Goal: Task Accomplishment & Management: Complete application form

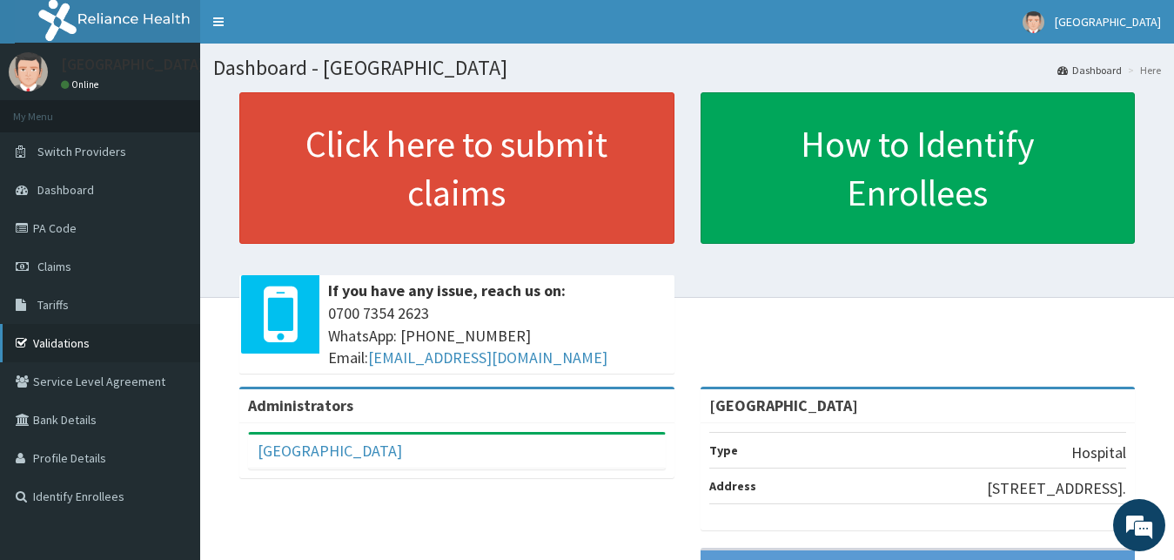
click at [91, 338] on link "Validations" at bounding box center [100, 343] width 200 height 38
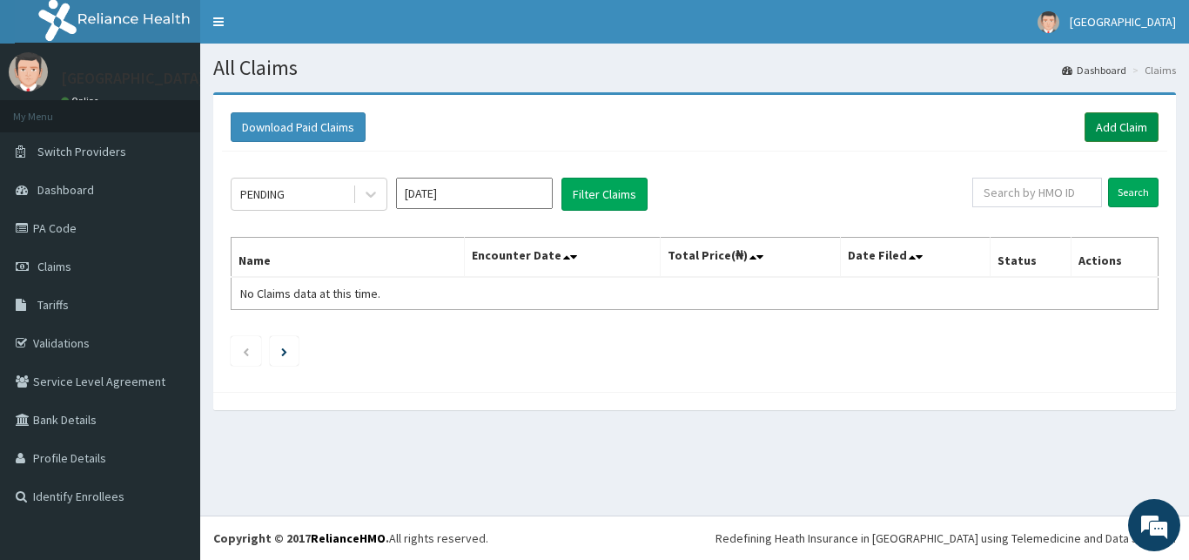
click at [1132, 114] on link "Add Claim" at bounding box center [1122, 127] width 74 height 30
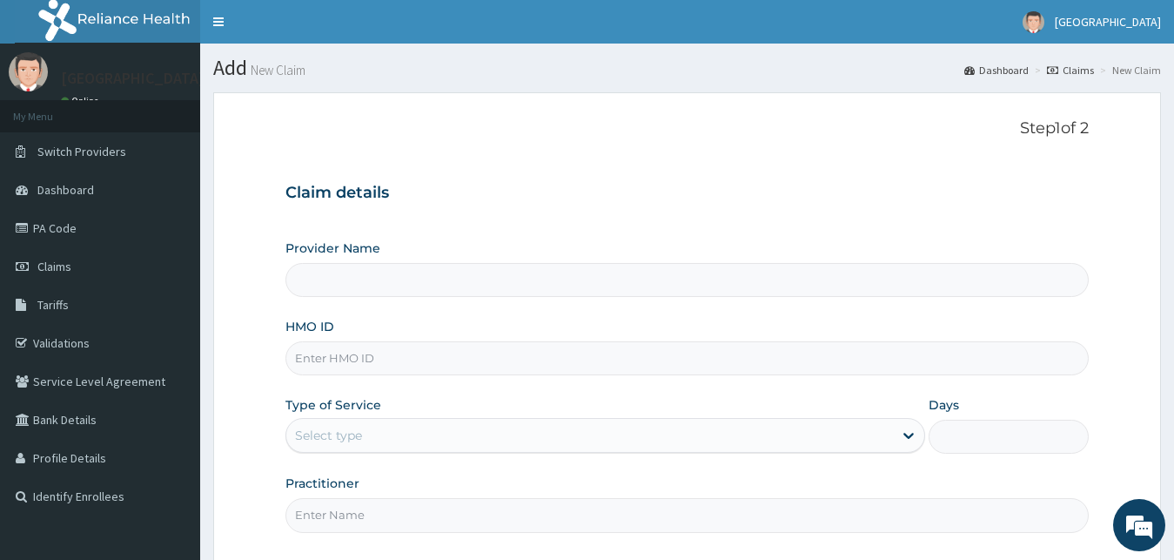
type input "[GEOGRAPHIC_DATA]"
click at [619, 363] on input "HMO ID" at bounding box center [688, 358] width 804 height 34
type input "ABP/10524/A"
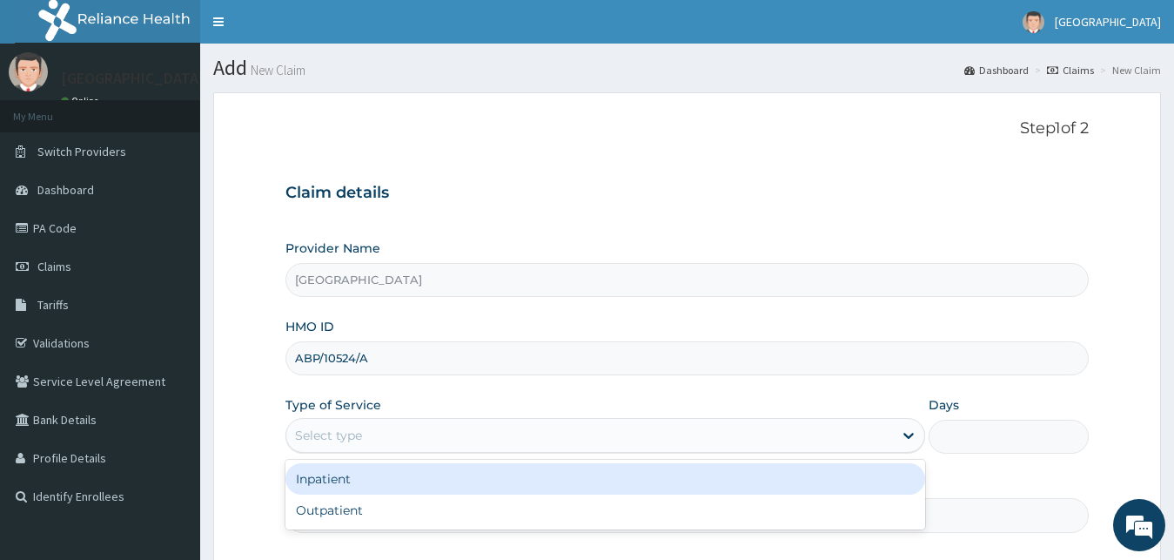
click at [561, 426] on div "Select type" at bounding box center [590, 435] width 608 height 28
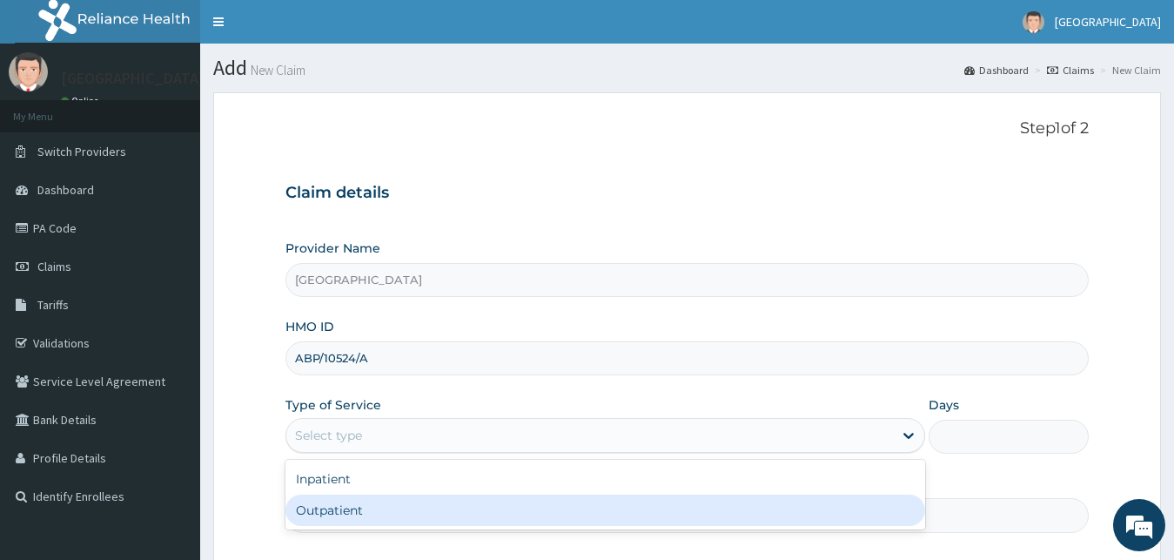
click at [518, 512] on div "Outpatient" at bounding box center [606, 510] width 641 height 31
type input "1"
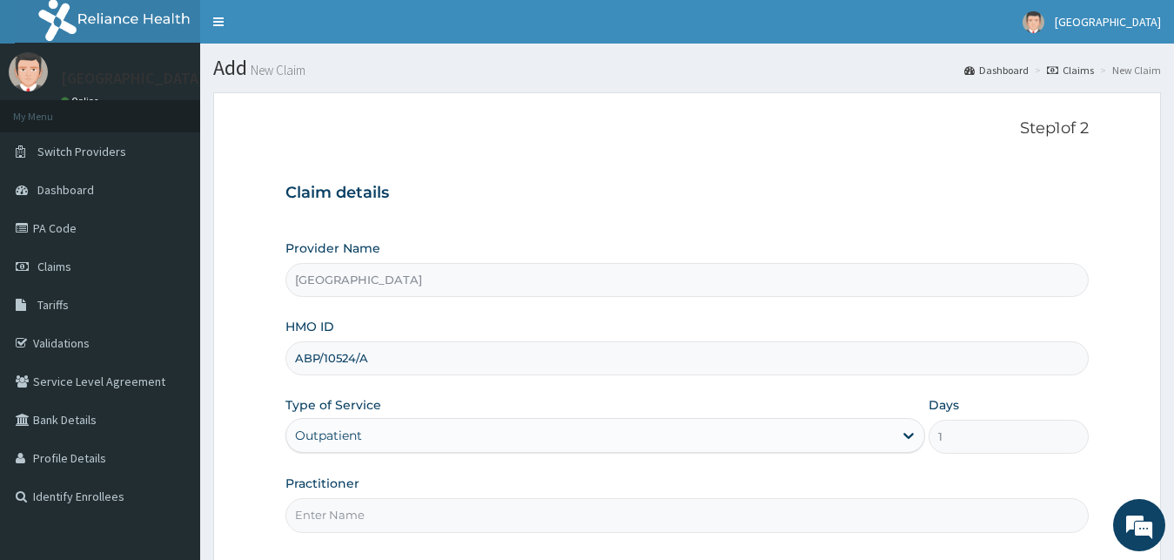
click at [509, 520] on input "Practitioner" at bounding box center [688, 515] width 804 height 34
type input "Dr GLADYS"
click at [867, 453] on div "Outpatient" at bounding box center [606, 435] width 641 height 35
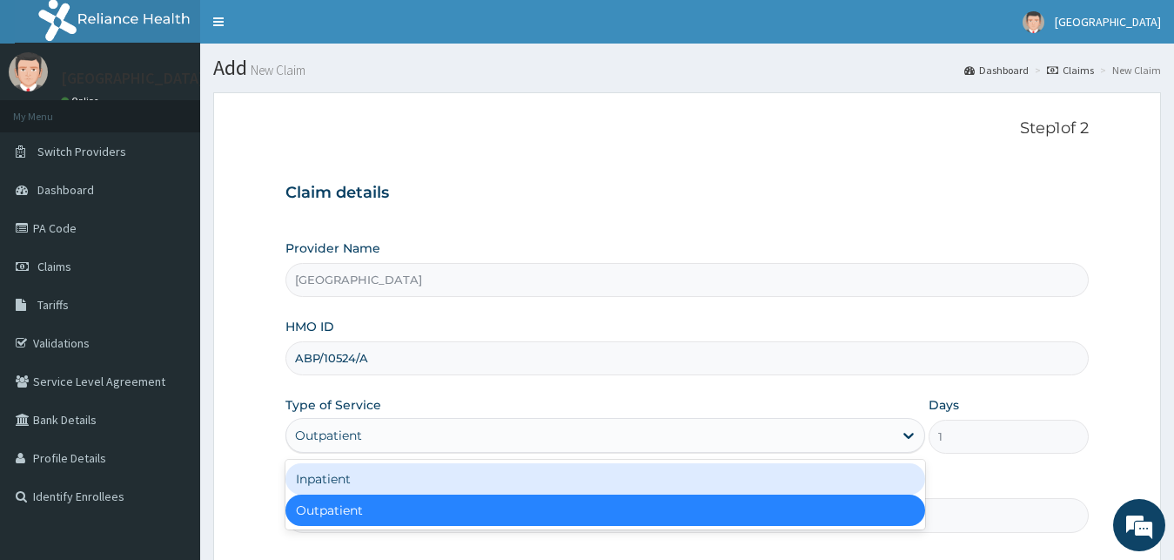
click at [798, 481] on div "Inpatient" at bounding box center [606, 478] width 641 height 31
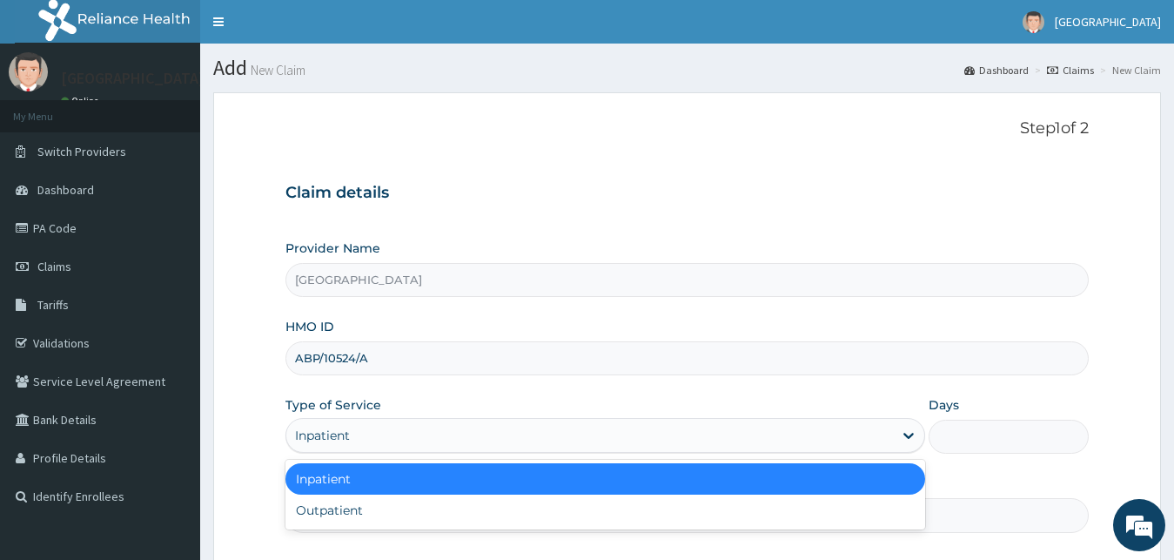
click at [768, 429] on div "Inpatient" at bounding box center [590, 435] width 608 height 28
click at [753, 469] on div "Inpatient" at bounding box center [606, 478] width 641 height 31
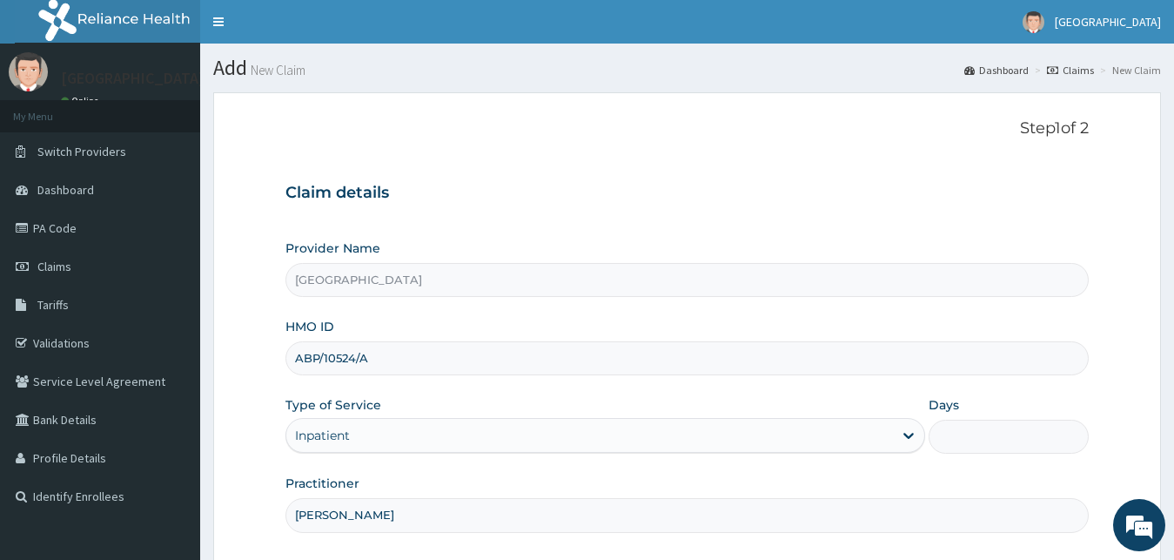
click at [756, 433] on div "Inpatient" at bounding box center [590, 435] width 608 height 28
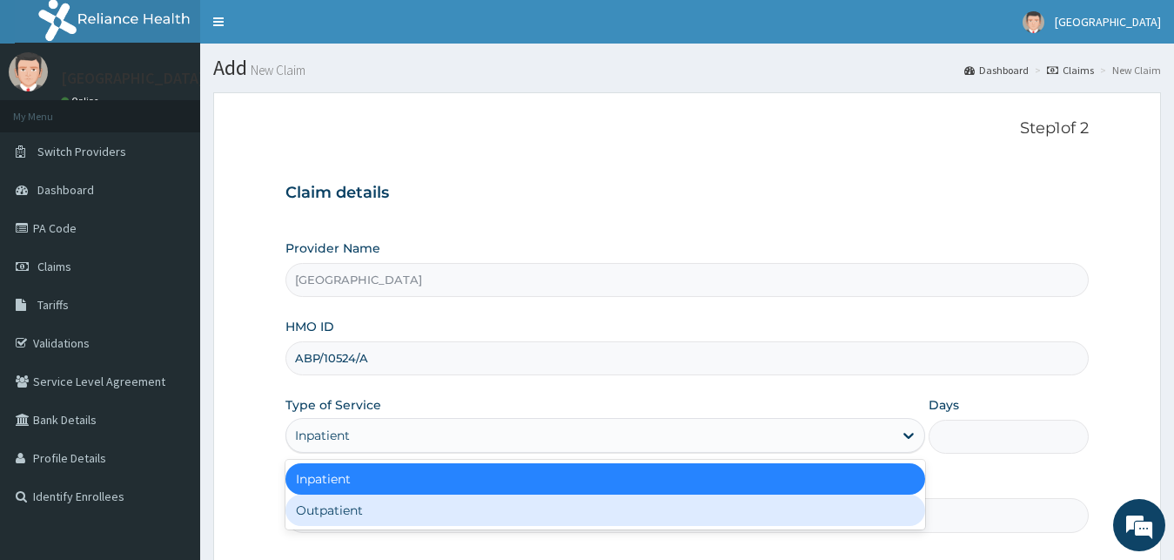
click at [713, 516] on div "Outpatient" at bounding box center [606, 510] width 641 height 31
type input "1"
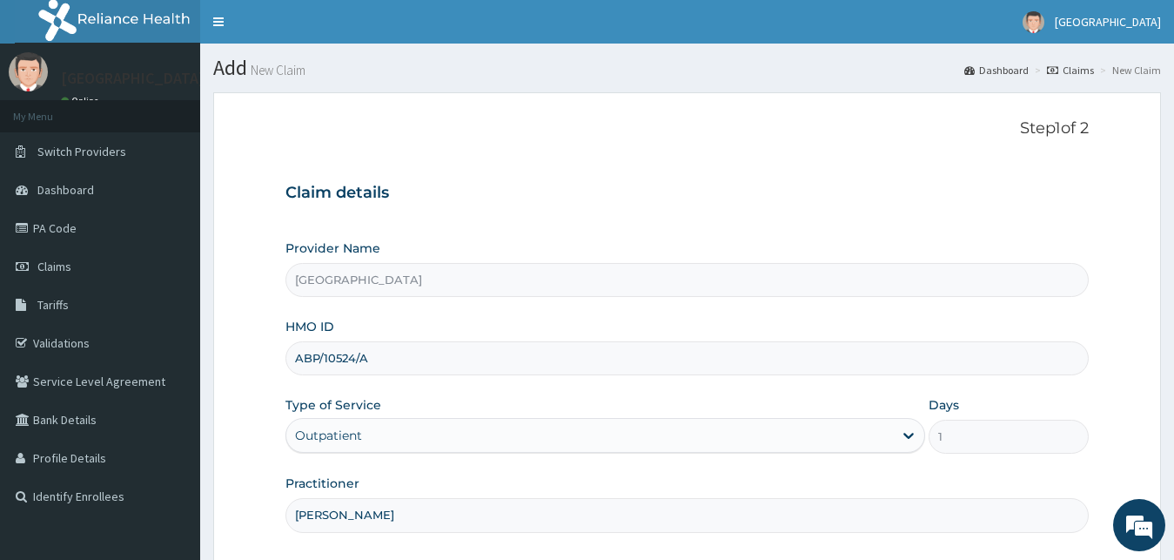
click at [739, 485] on div "Practitioner Dr GLADYS" at bounding box center [688, 502] width 804 height 57
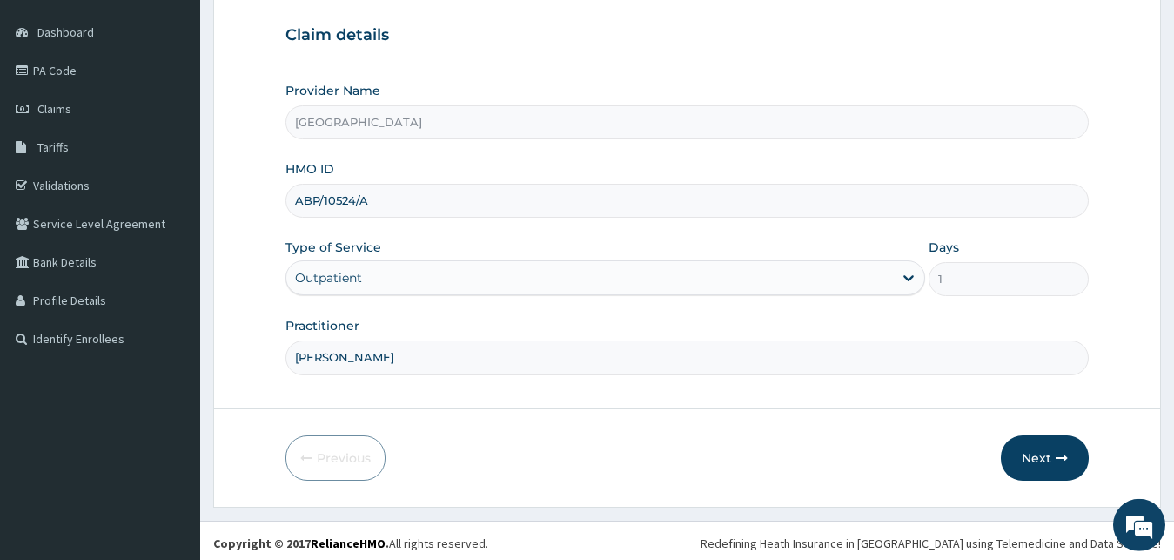
scroll to position [163, 0]
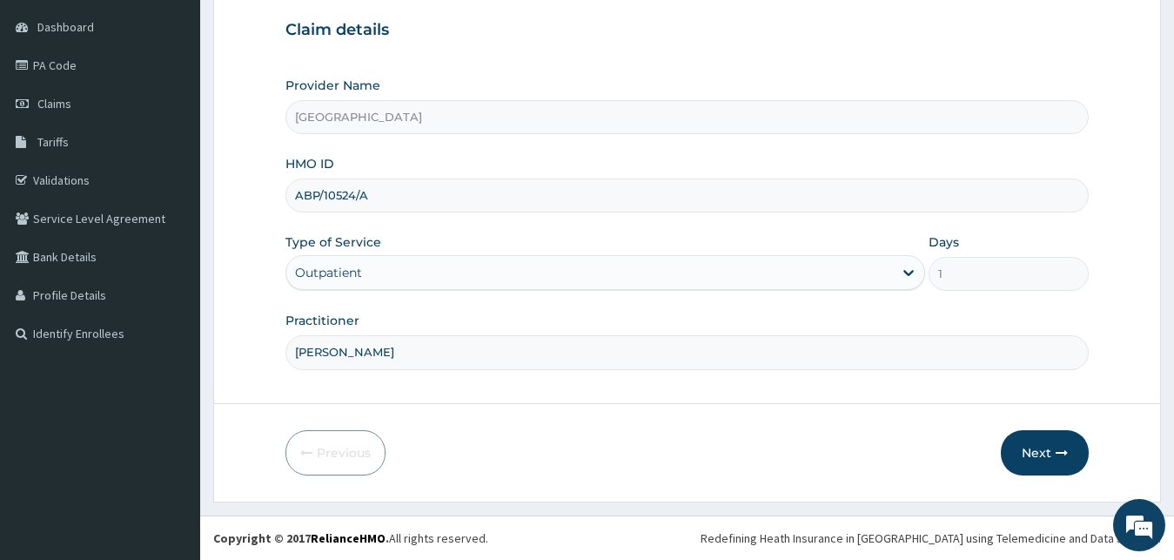
click at [1003, 443] on div "Next" at bounding box center [1045, 452] width 88 height 45
click at [1024, 454] on button "Next" at bounding box center [1045, 452] width 88 height 45
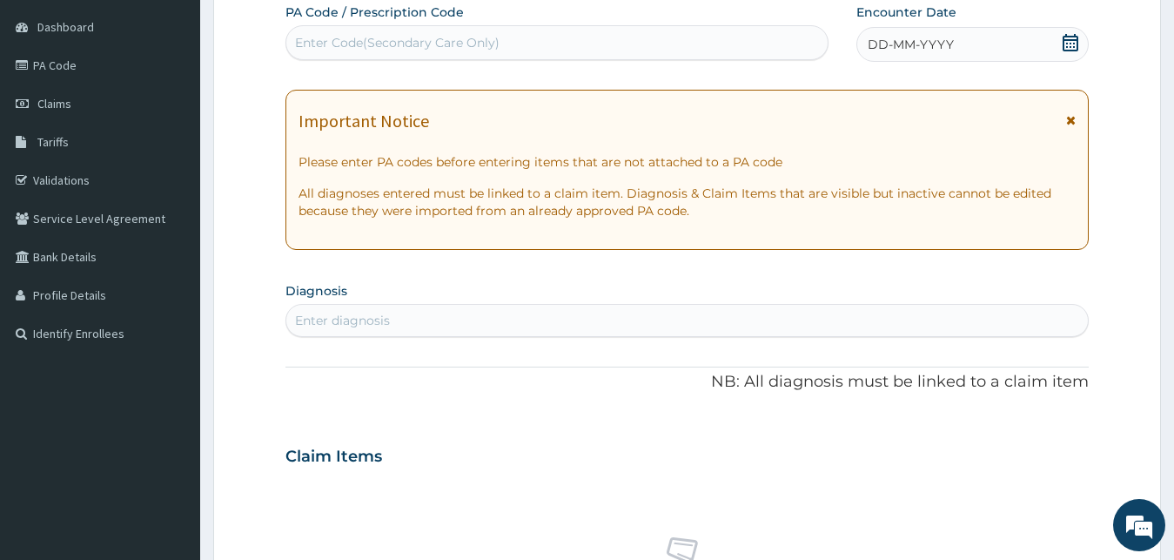
click at [583, 37] on div "Enter Code(Secondary Care Only)" at bounding box center [557, 43] width 542 height 28
paste input "PA/229772"
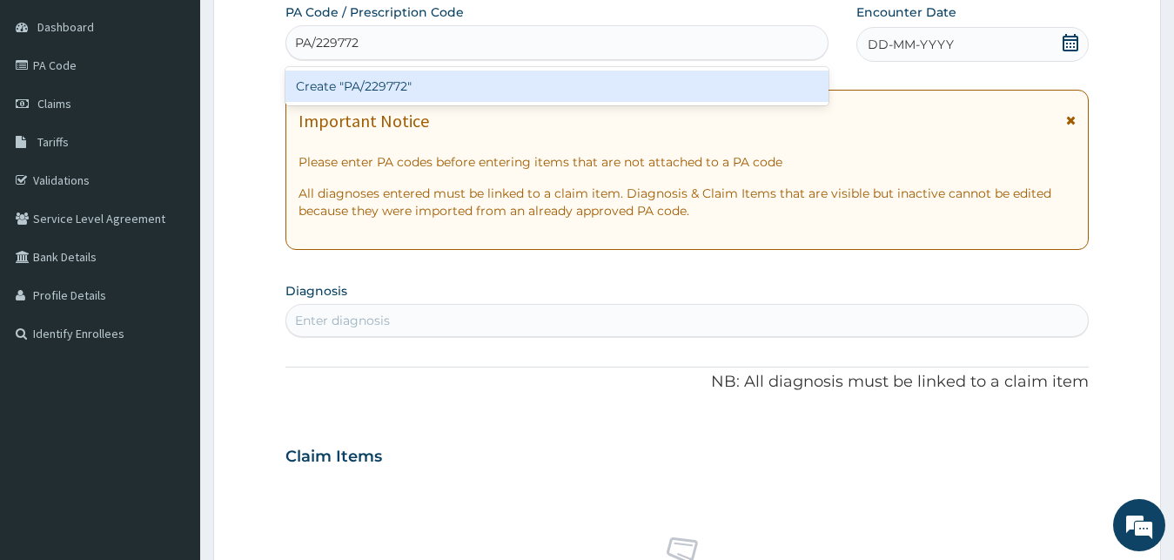
type input "PA/229772"
click at [586, 84] on div "Create "PA/229772"" at bounding box center [557, 86] width 543 height 31
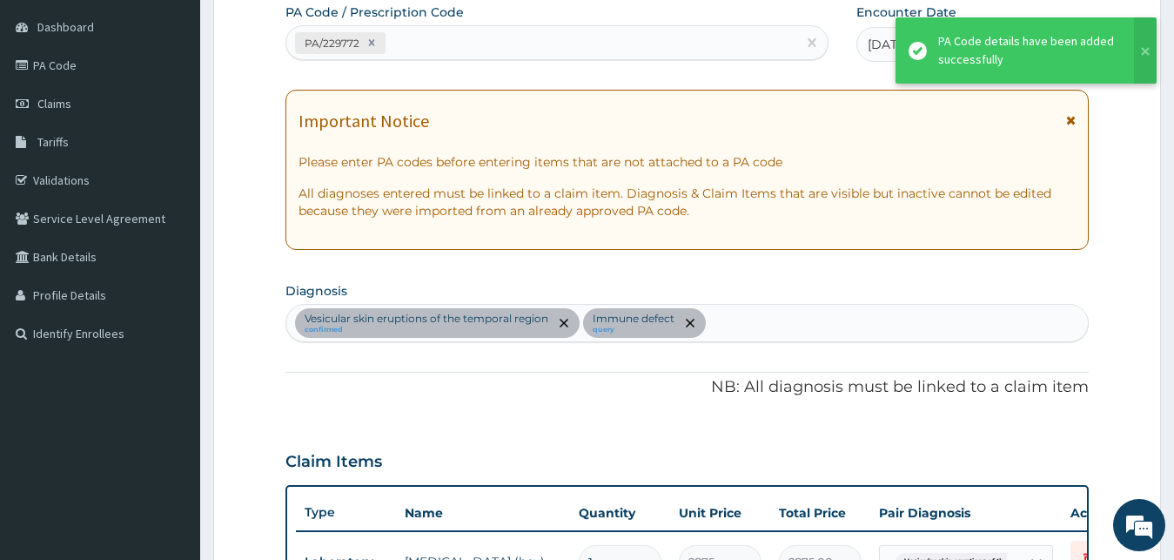
scroll to position [638, 0]
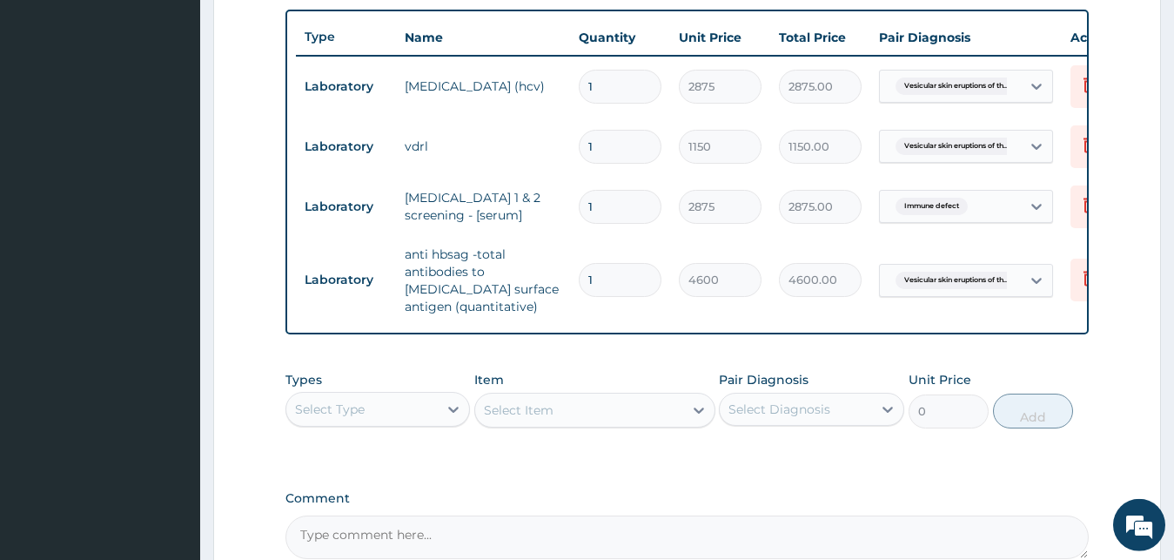
click at [611, 375] on div "PA Code / Prescription Code PA/229772 Encounter Date 09-08-2025 Important Notic…" at bounding box center [688, 43] width 804 height 1031
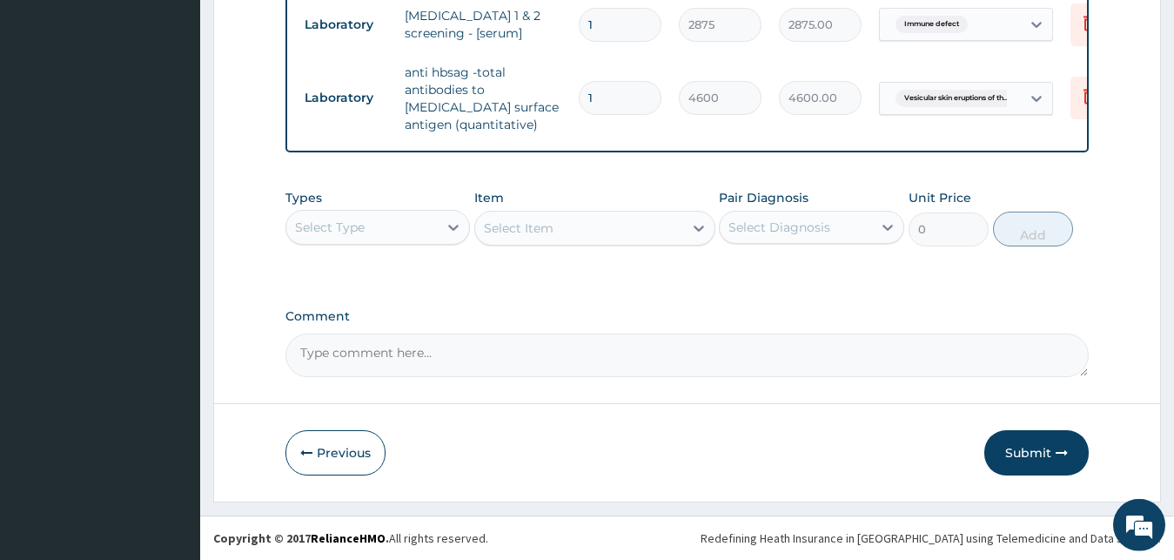
scroll to position [835, 0]
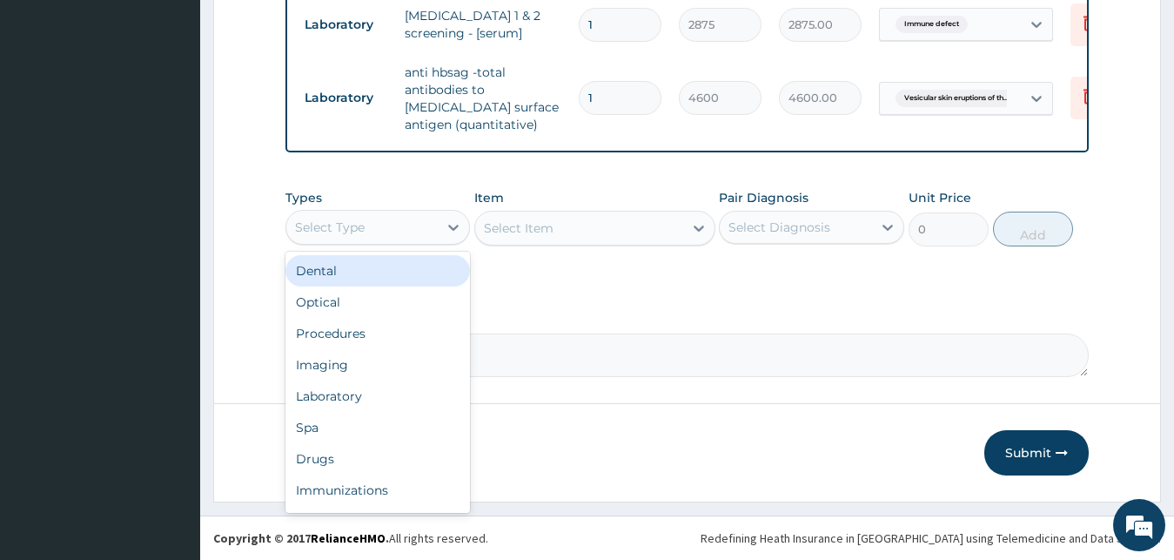
click at [408, 227] on div "Select Type" at bounding box center [362, 227] width 152 height 28
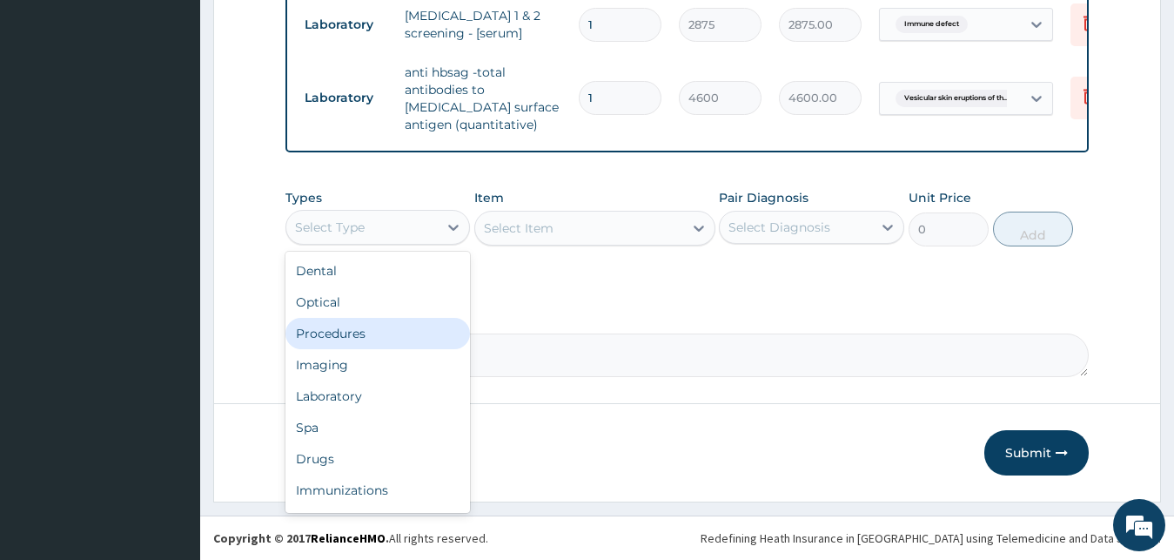
click at [402, 329] on div "Procedures" at bounding box center [378, 333] width 185 height 31
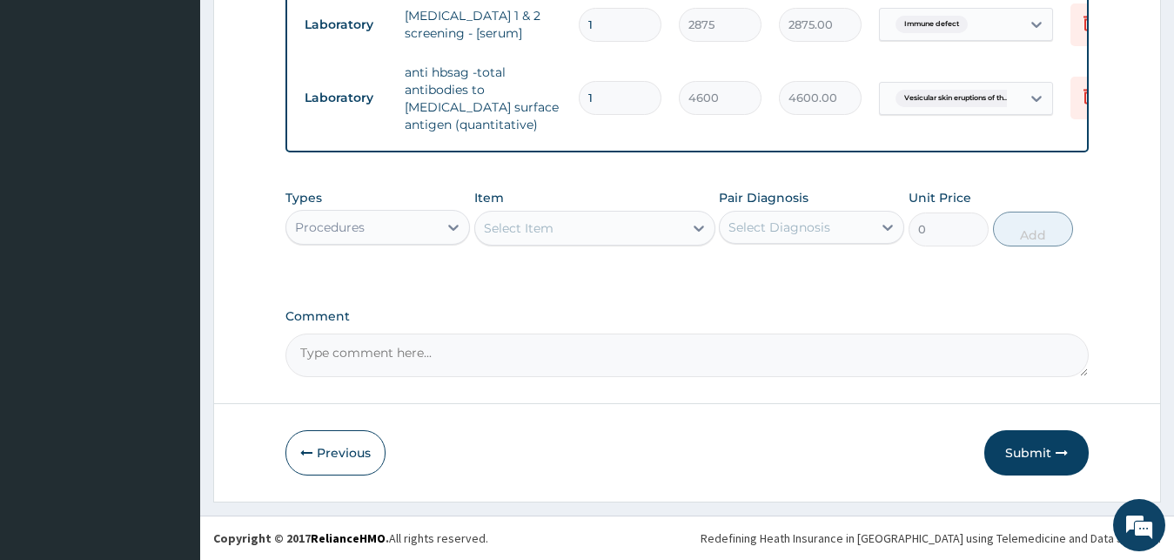
click at [587, 230] on div "Select Item" at bounding box center [579, 228] width 208 height 28
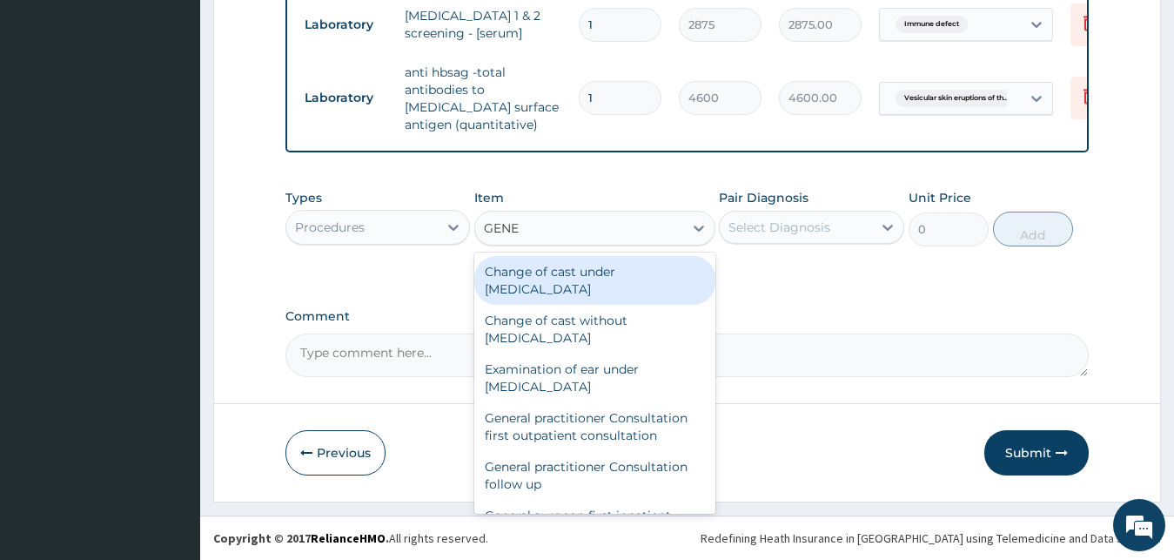
type input "GENER"
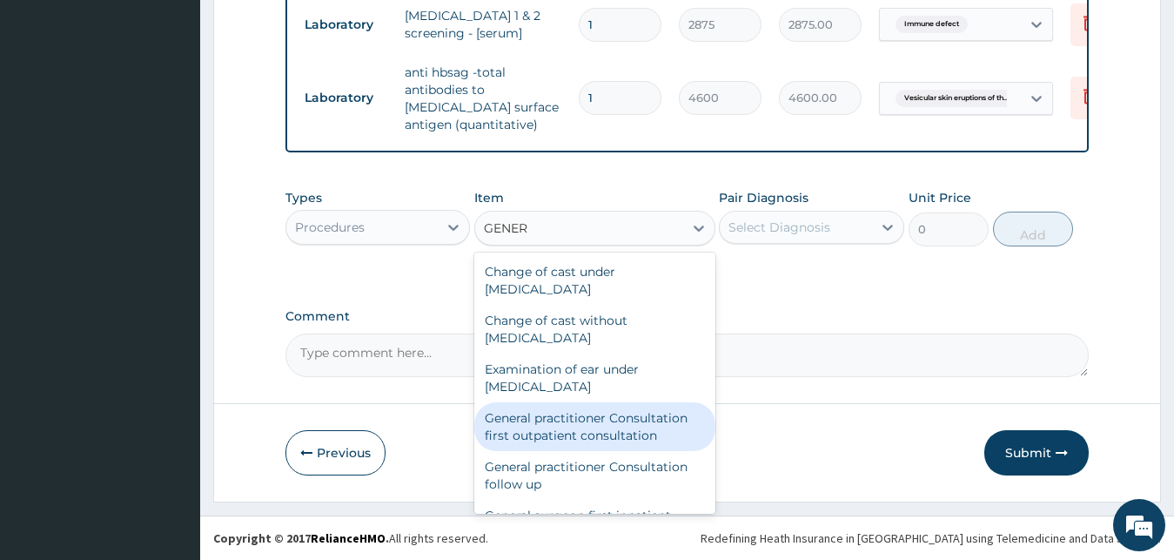
click at [566, 433] on div "General practitioner Consultation first outpatient consultation" at bounding box center [594, 426] width 241 height 49
type input "3795"
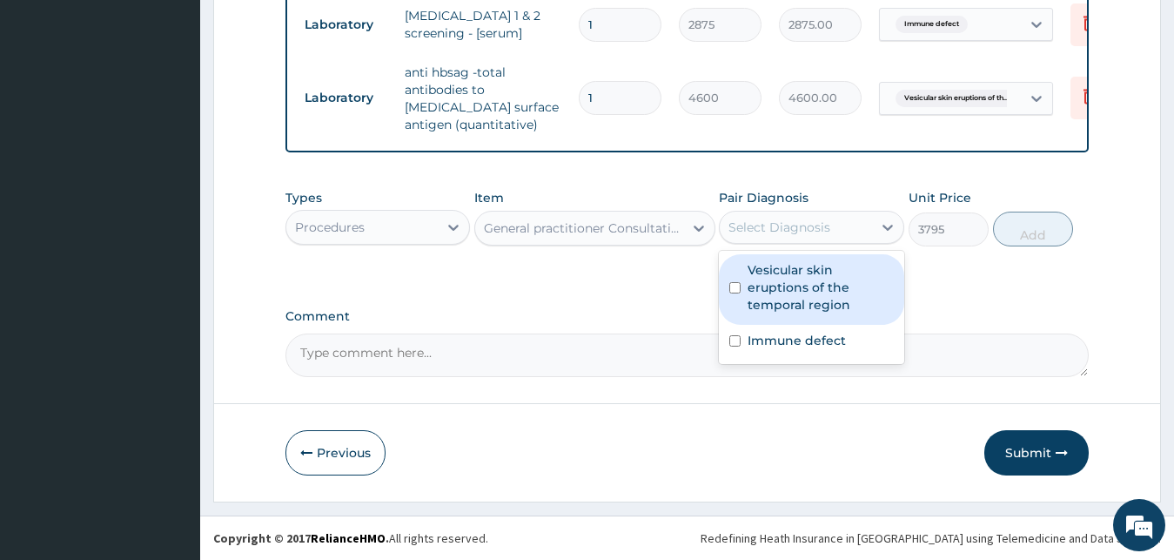
click at [804, 230] on div "Select Diagnosis" at bounding box center [780, 227] width 102 height 17
click at [802, 260] on div "Vesicular skin eruptions of the temporal region" at bounding box center [811, 289] width 185 height 71
checkbox input "true"
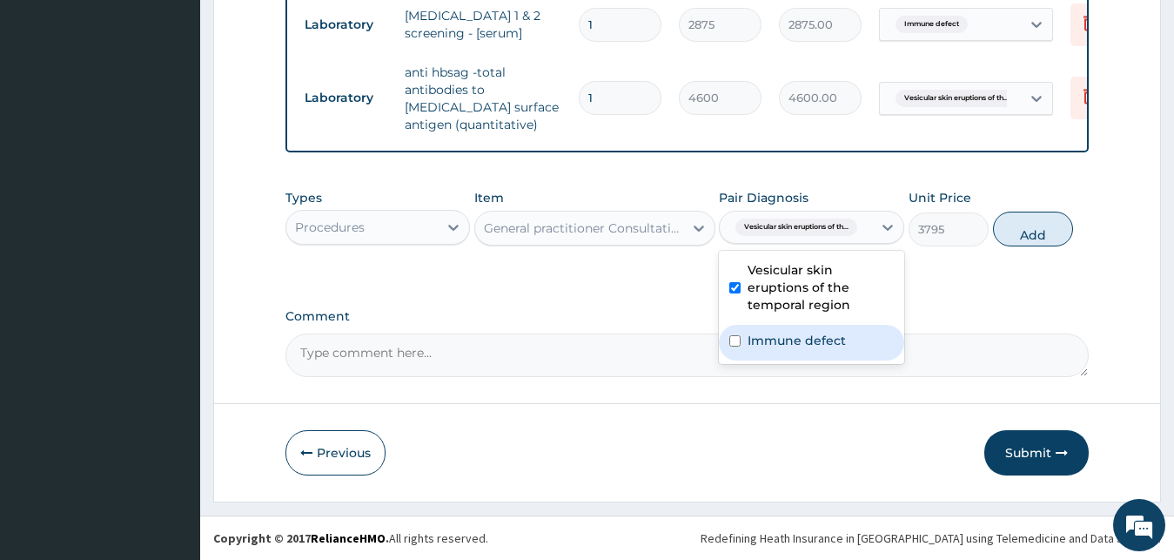
click at [797, 335] on label "Immune defect" at bounding box center [797, 340] width 98 height 17
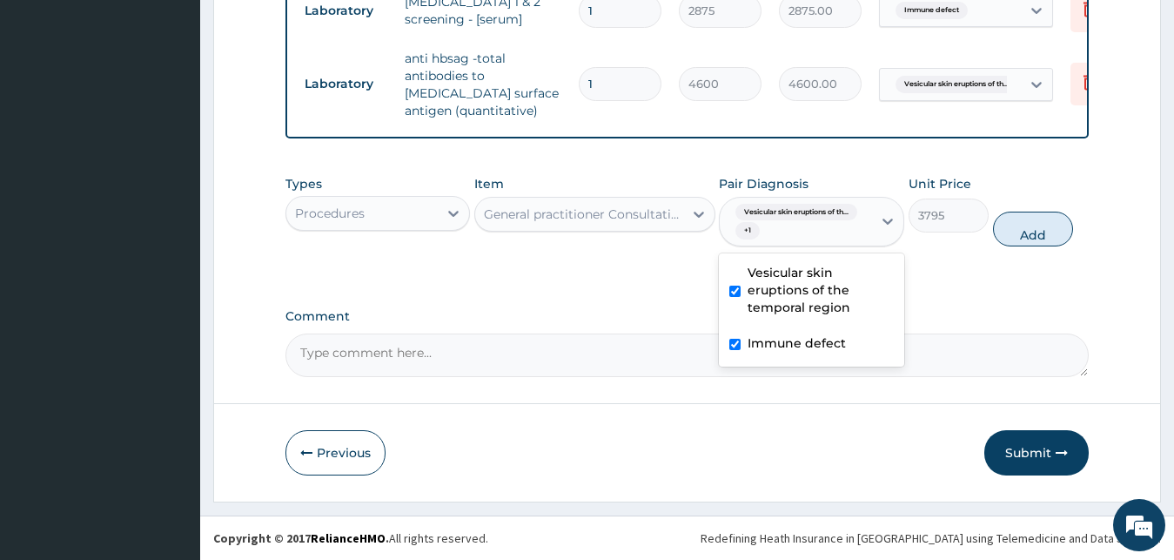
checkbox input "true"
click at [1023, 245] on button "Add" at bounding box center [1033, 229] width 80 height 35
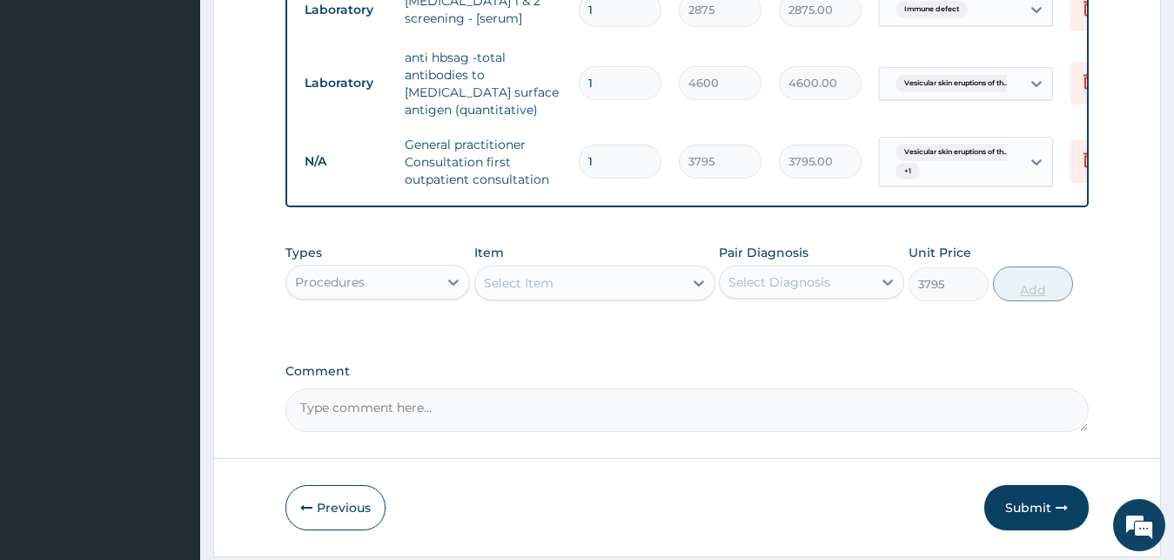
type input "0"
click at [1036, 515] on button "Submit" at bounding box center [1037, 507] width 104 height 45
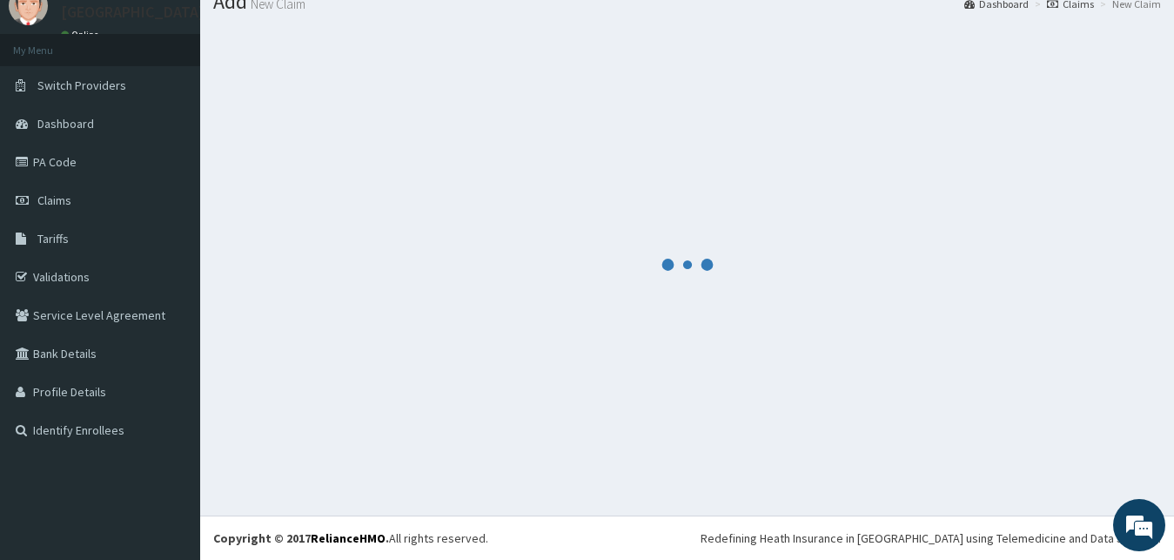
scroll to position [66, 0]
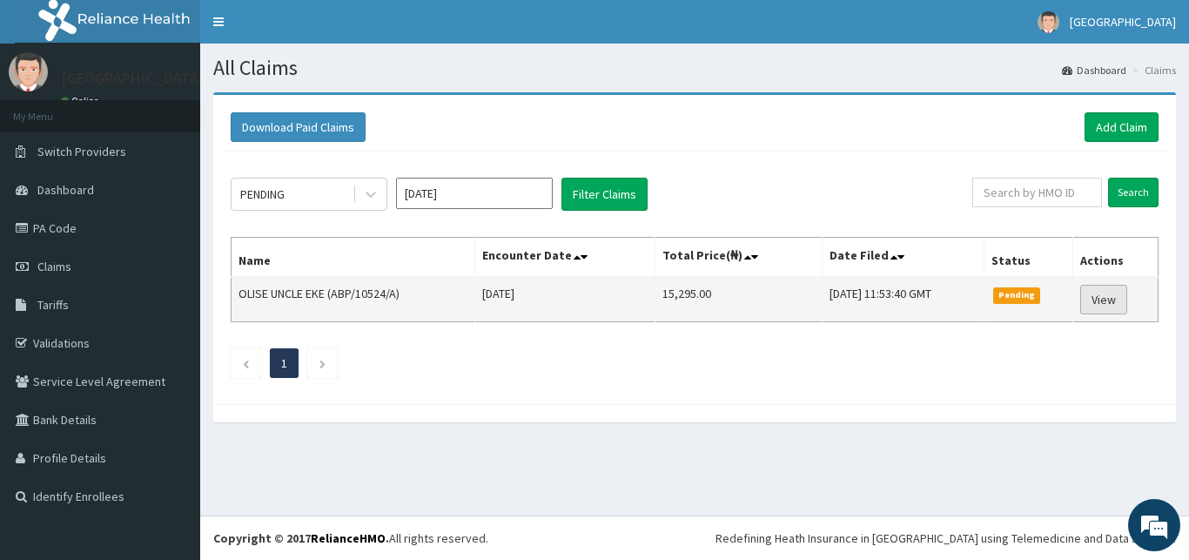
click at [1118, 299] on link "View" at bounding box center [1103, 300] width 47 height 30
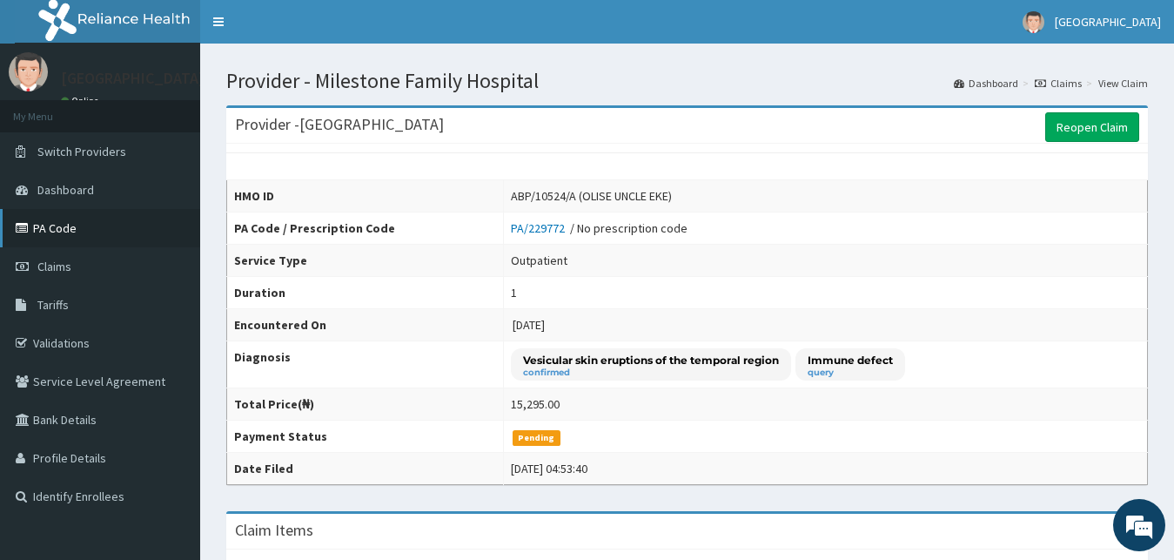
click at [121, 232] on link "PA Code" at bounding box center [100, 228] width 200 height 38
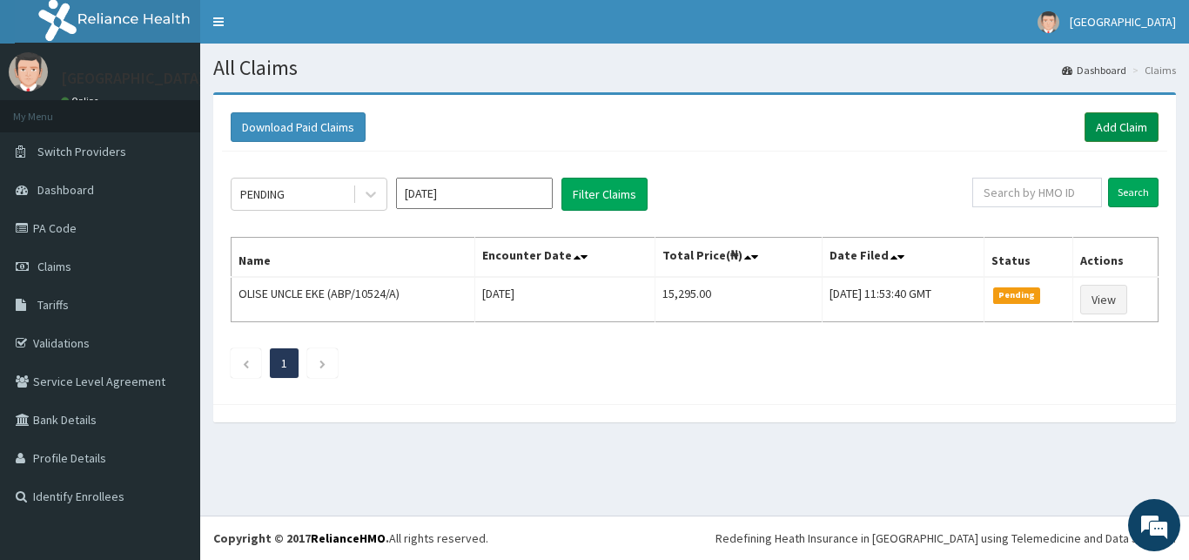
click at [1125, 124] on link "Add Claim" at bounding box center [1122, 127] width 74 height 30
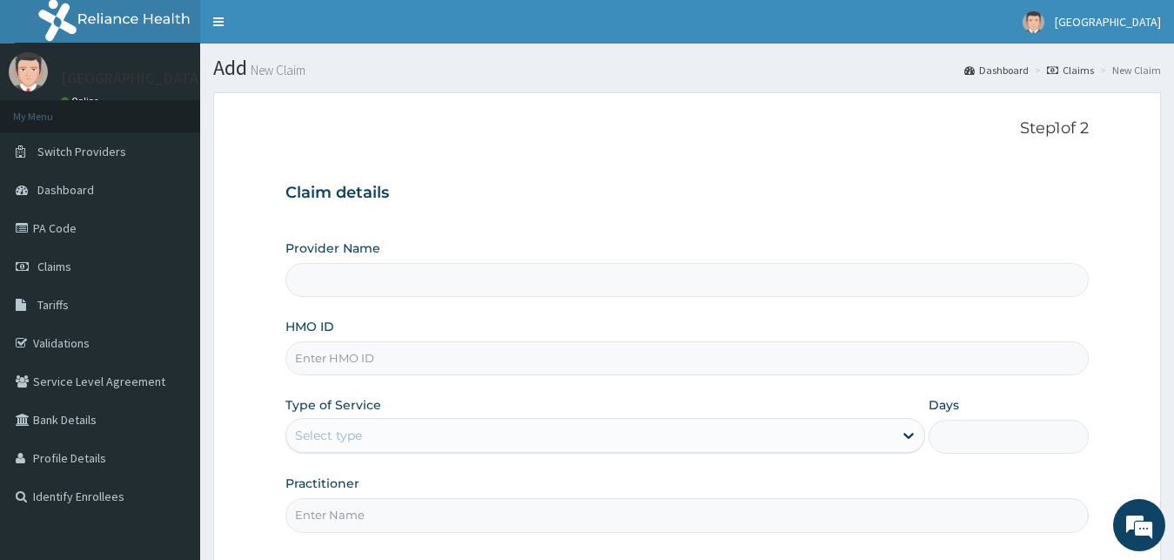
type input "[GEOGRAPHIC_DATA]"
click at [668, 363] on input "HMO ID" at bounding box center [688, 358] width 804 height 34
type input "JTA/10030/A"
click at [594, 433] on div "Select type" at bounding box center [590, 435] width 608 height 28
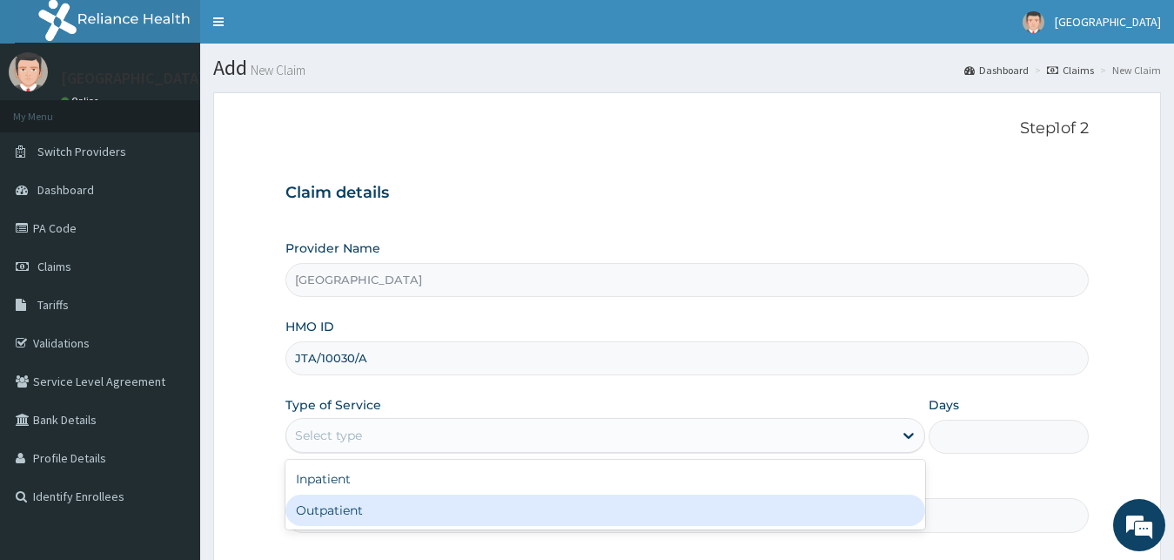
click at [554, 515] on div "Outpatient" at bounding box center [606, 510] width 641 height 31
type input "1"
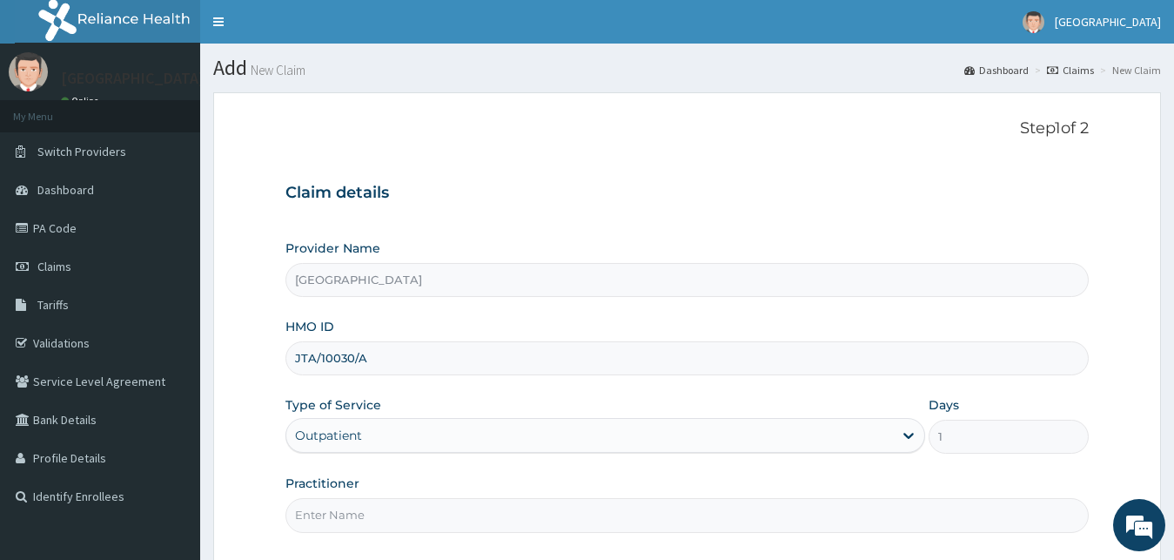
click at [553, 515] on input "Practitioner" at bounding box center [688, 515] width 804 height 34
type input "Dr GLADYS"
click at [596, 548] on form "Step 1 of 2 Claim details Provider Name Milestone Family Hospital HMO ID JTA/10…" at bounding box center [687, 378] width 948 height 572
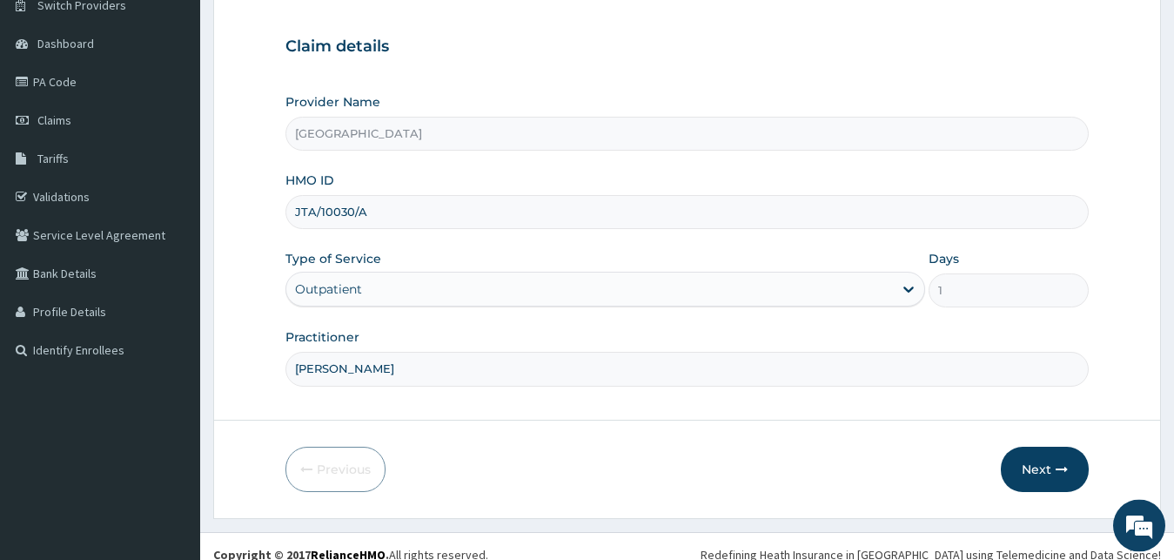
scroll to position [163, 0]
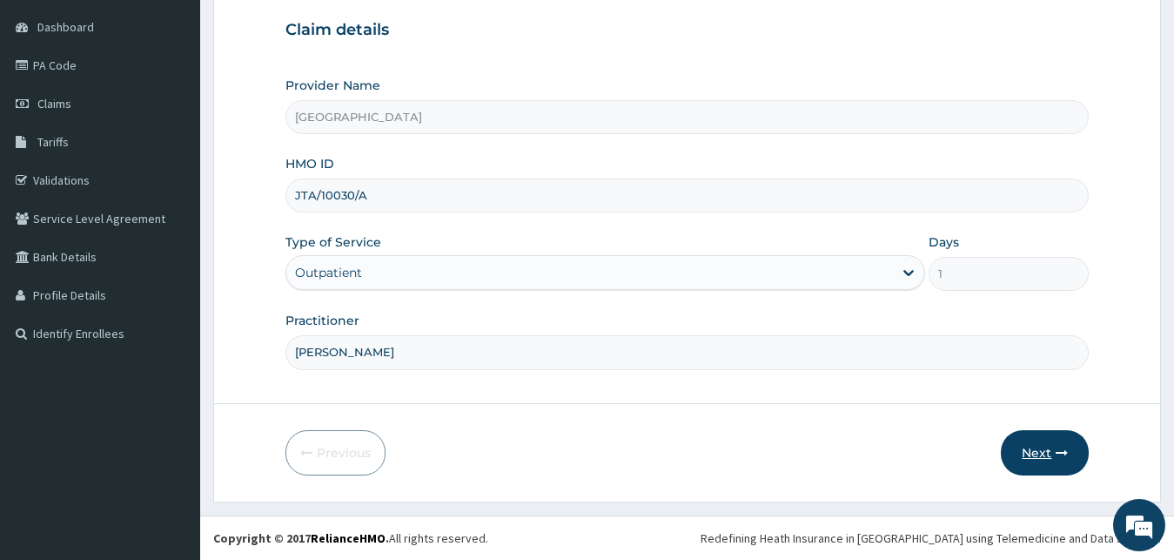
click at [1043, 449] on button "Next" at bounding box center [1045, 452] width 88 height 45
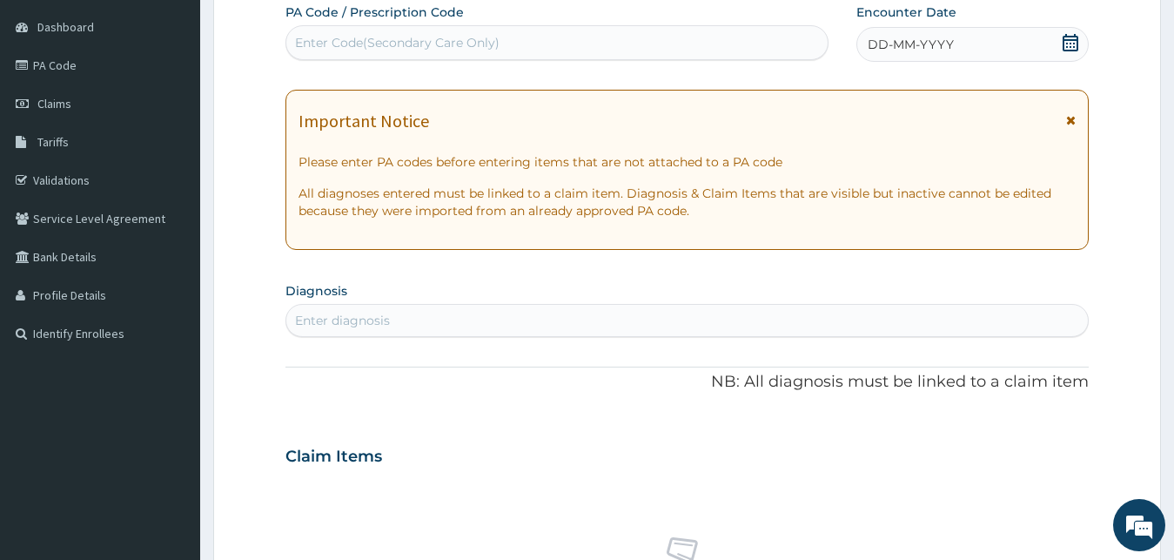
click at [663, 34] on div "Enter Code(Secondary Care Only)" at bounding box center [557, 43] width 542 height 28
paste input "PA/389782"
type input "PA/389782"
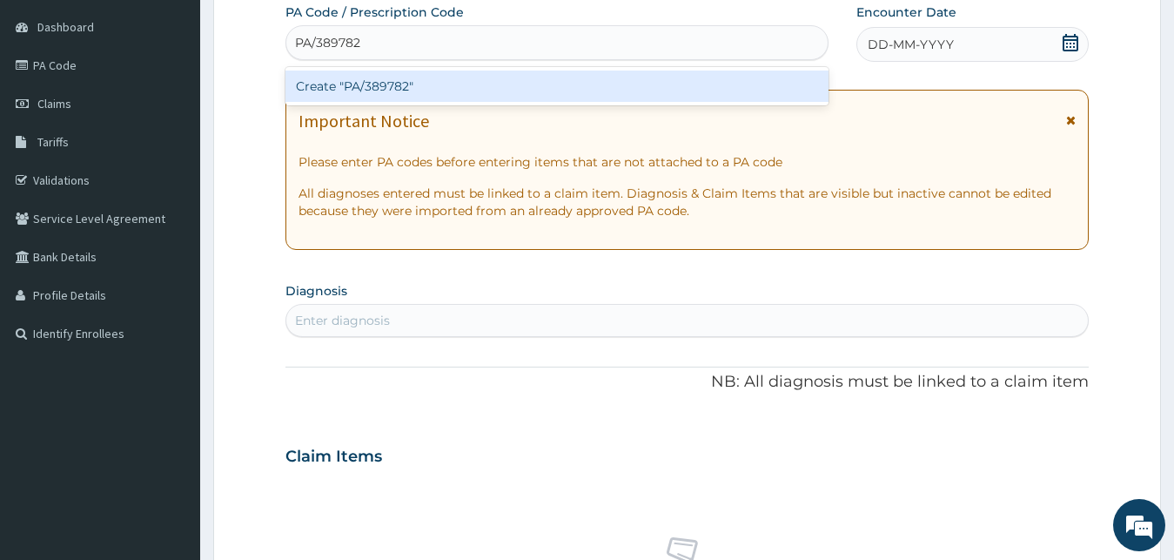
click at [655, 73] on div "Create "PA/389782"" at bounding box center [557, 86] width 543 height 31
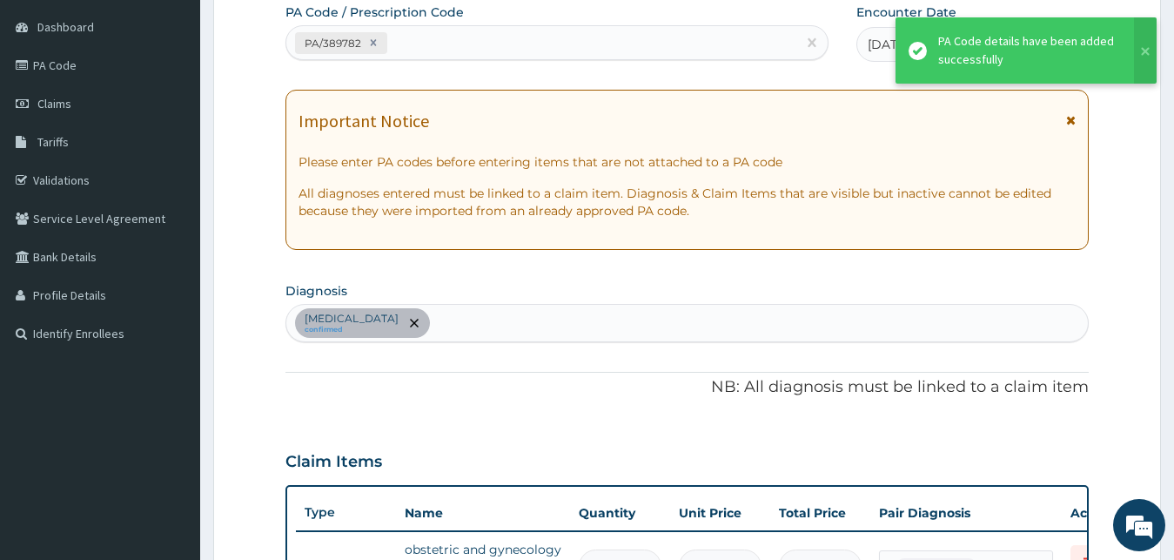
scroll to position [449, 0]
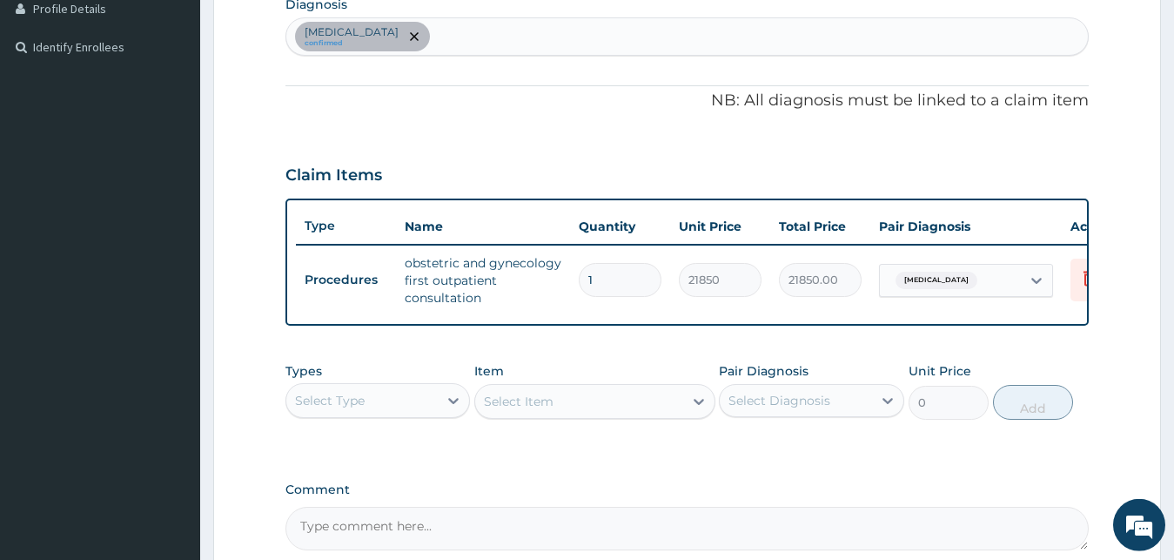
click at [748, 481] on div "PA Code / Prescription Code PA/389782 Encounter Date 09-08-2025 Important Notic…" at bounding box center [688, 133] width 804 height 833
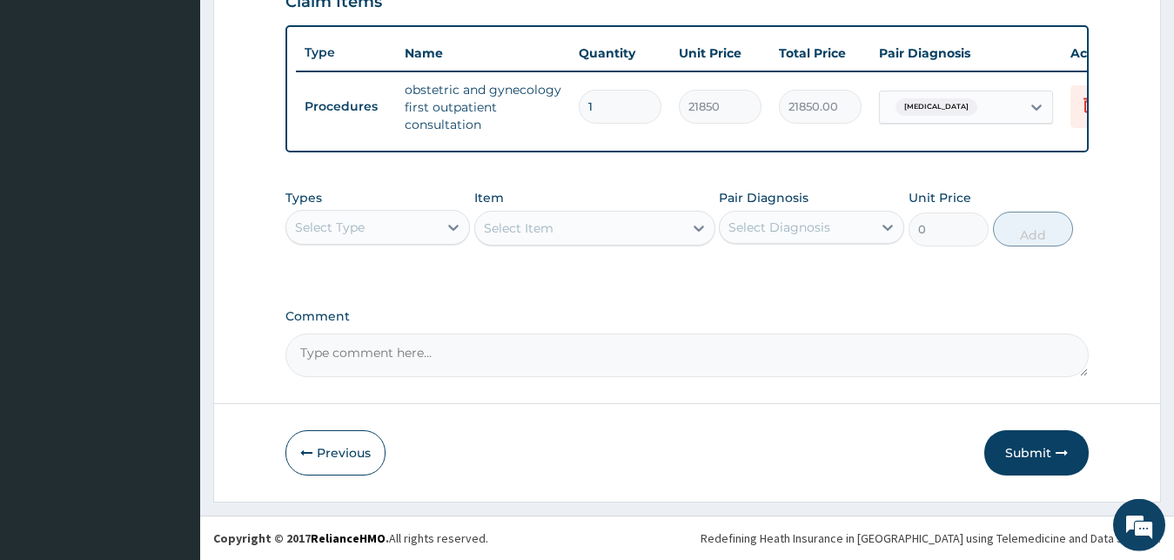
scroll to position [637, 0]
click at [1030, 464] on button "Submit" at bounding box center [1037, 452] width 104 height 45
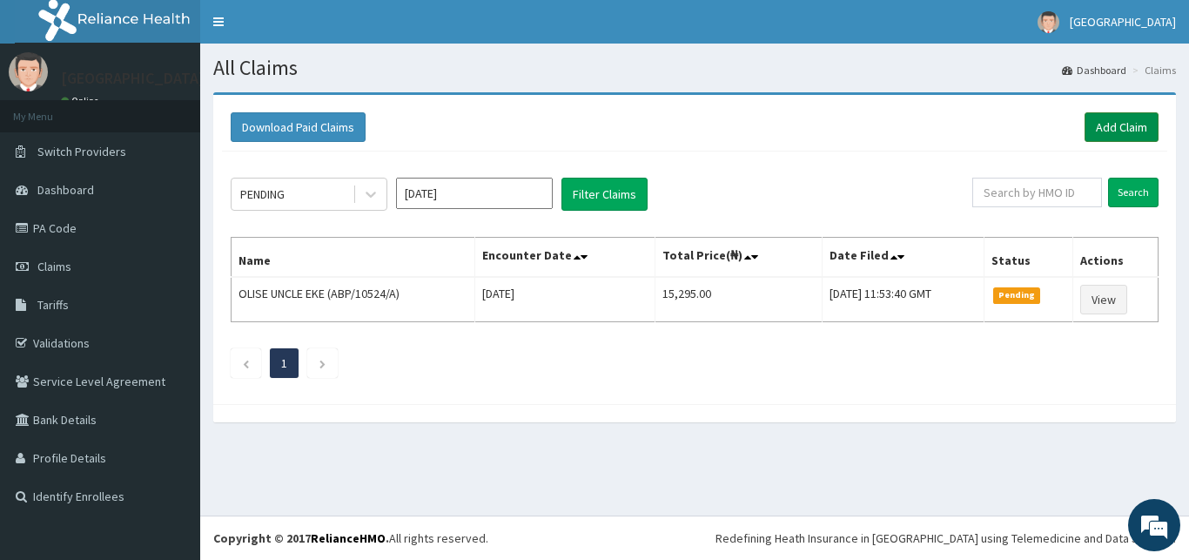
click at [1107, 115] on link "Add Claim" at bounding box center [1122, 127] width 74 height 30
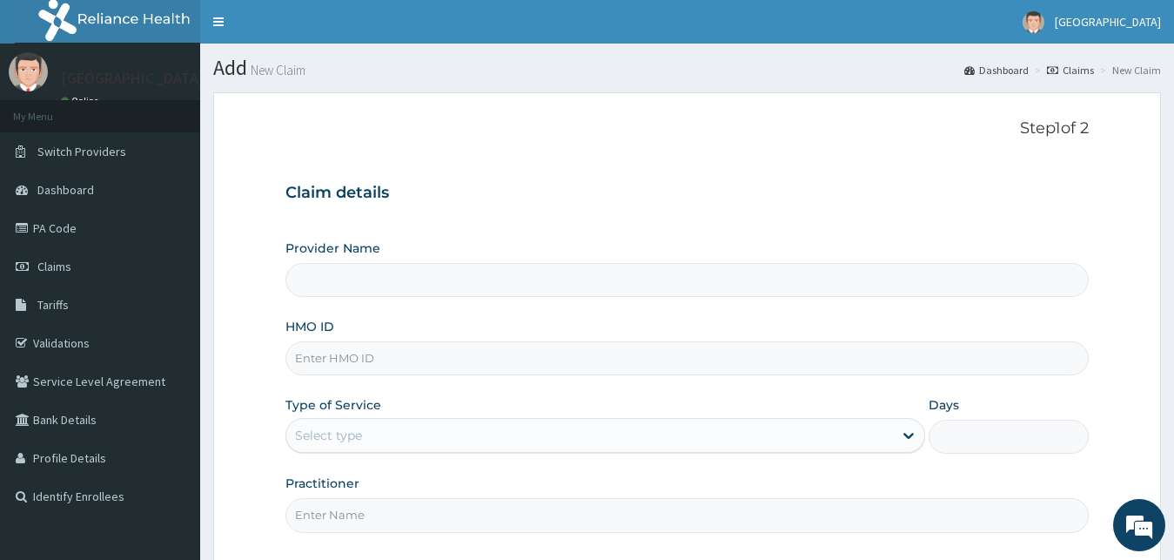
type input "[GEOGRAPHIC_DATA]"
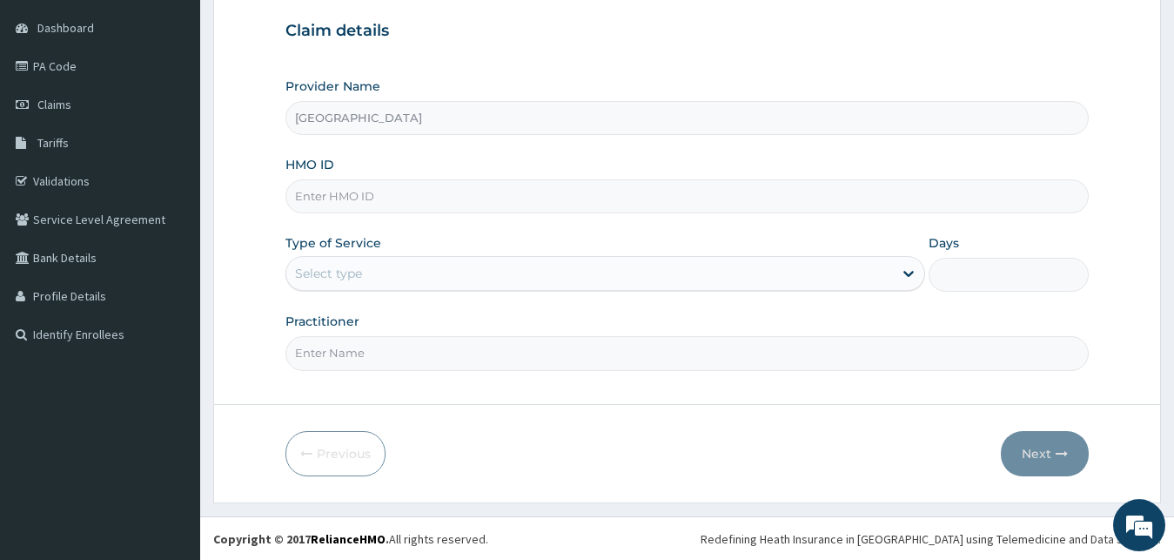
scroll to position [163, 0]
click at [622, 186] on input "HMO ID" at bounding box center [688, 195] width 804 height 34
type input "ABP/10016/A"
click at [538, 266] on div "Select type" at bounding box center [590, 273] width 608 height 28
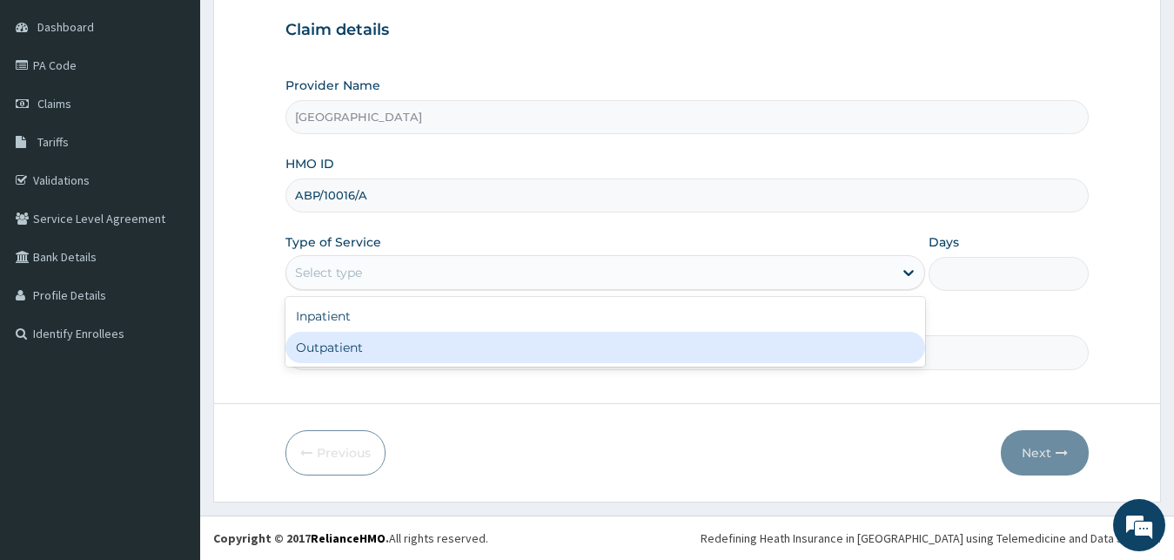
click at [516, 347] on div "Outpatient" at bounding box center [606, 347] width 641 height 31
type input "1"
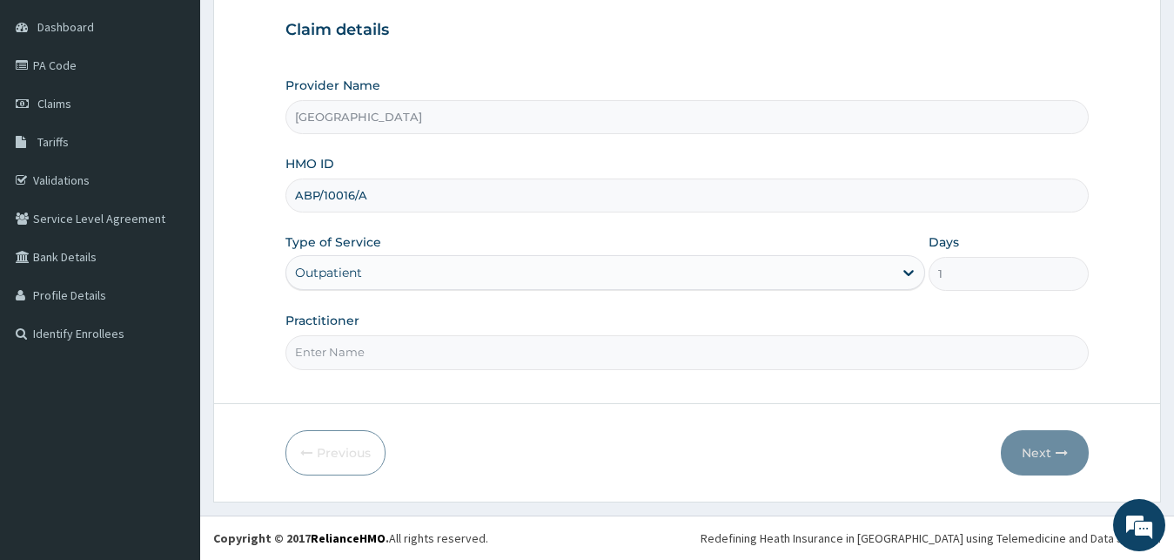
click at [463, 355] on input "Practitioner" at bounding box center [688, 352] width 804 height 34
type input "[PERSON_NAME]"
click at [1029, 449] on button "Next" at bounding box center [1045, 452] width 88 height 45
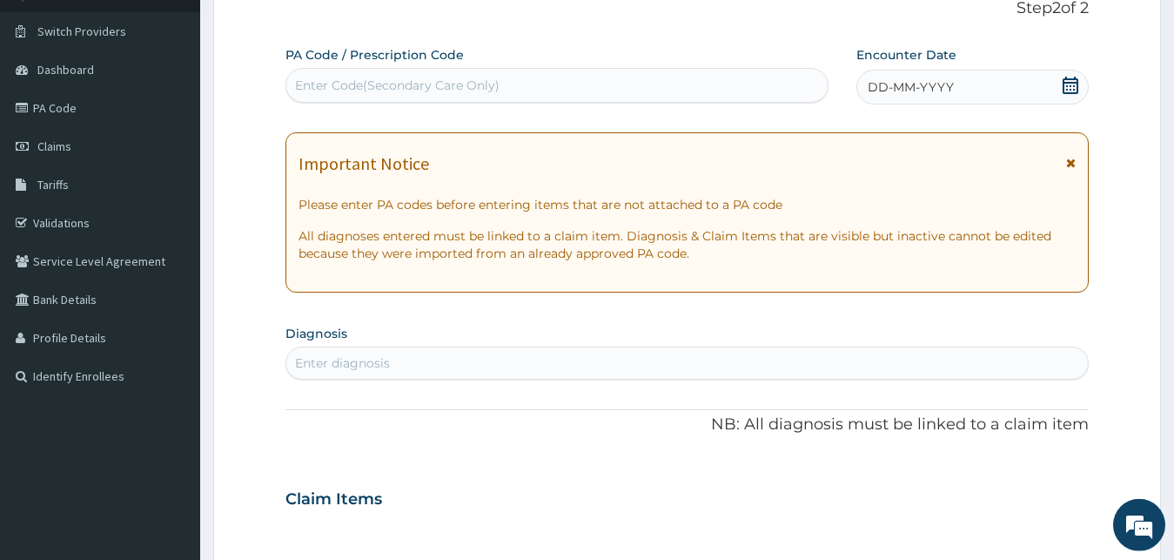
scroll to position [118, 0]
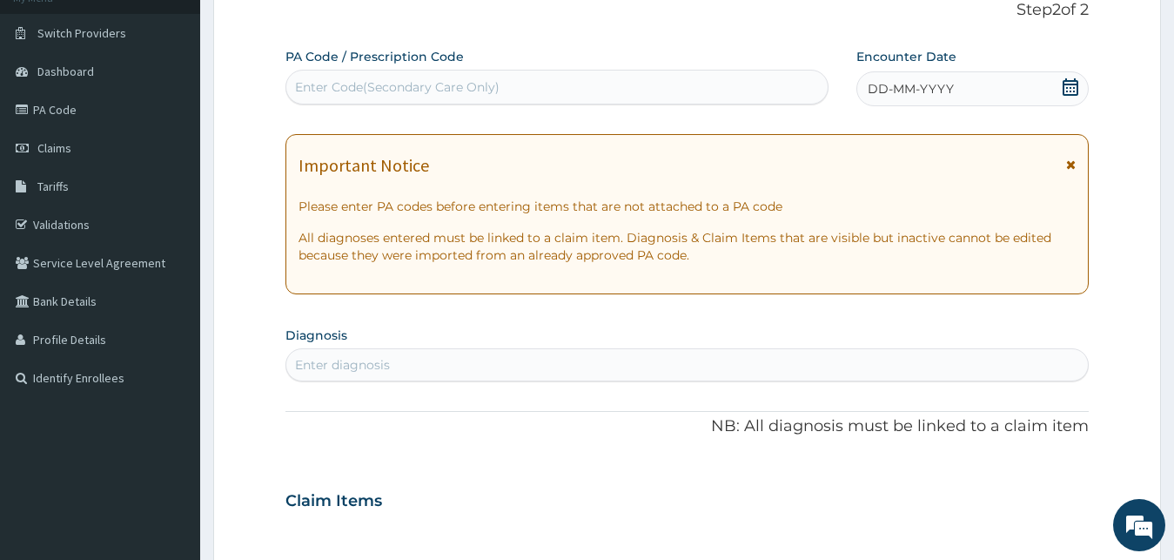
click at [1076, 84] on icon at bounding box center [1071, 86] width 16 height 17
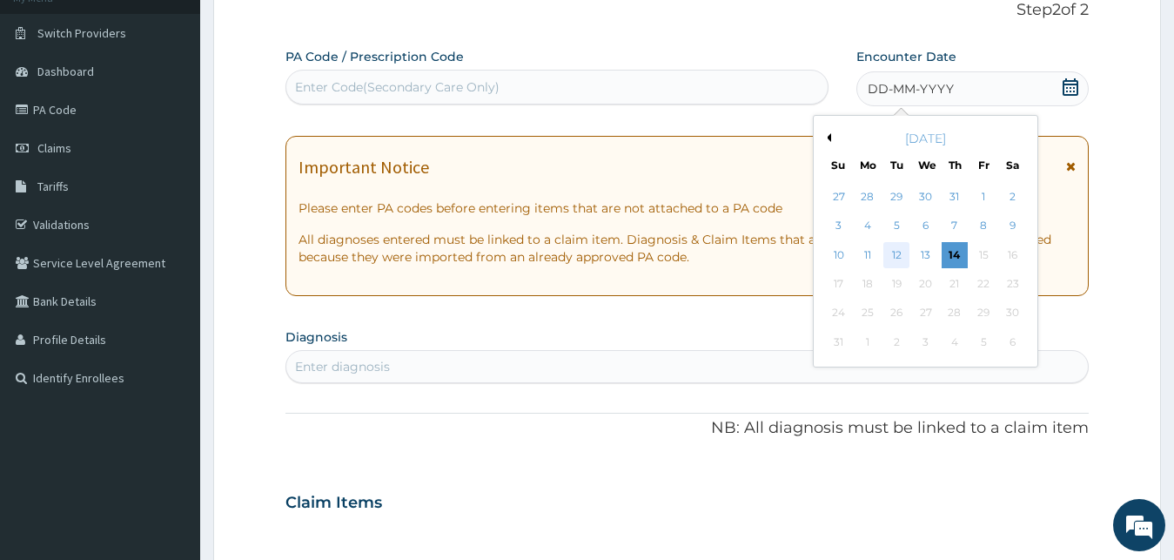
click at [897, 249] on div "12" at bounding box center [897, 255] width 26 height 26
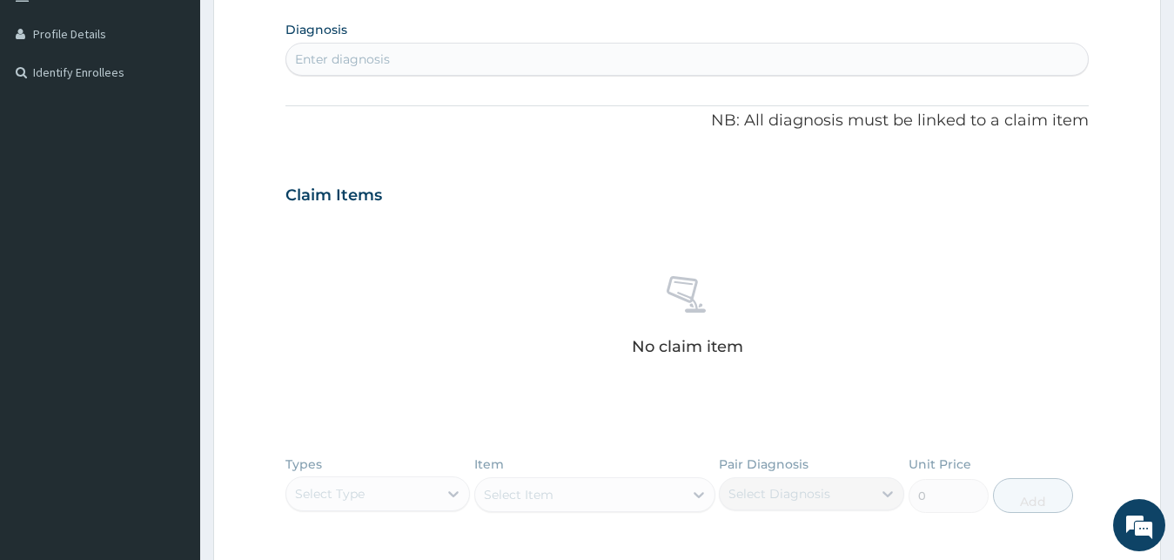
scroll to position [429, 0]
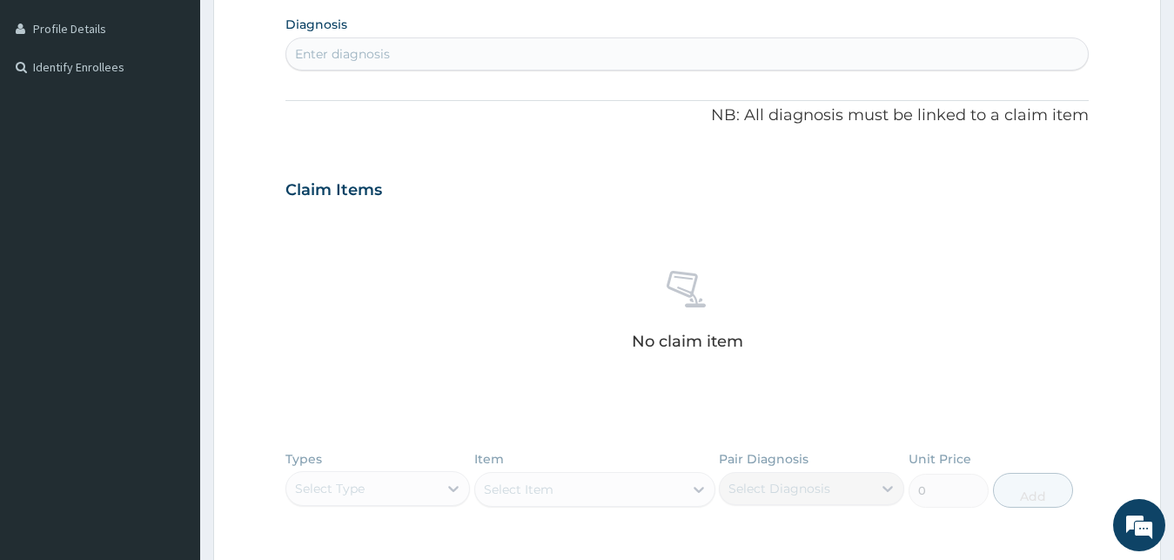
click at [571, 48] on div "Enter diagnosis" at bounding box center [687, 54] width 803 height 28
click at [563, 48] on div "PAIN PAIN" at bounding box center [669, 54] width 766 height 28
click at [548, 54] on div "PAIN PAIN" at bounding box center [669, 54] width 766 height 28
type input "P"
type input "PAIN"
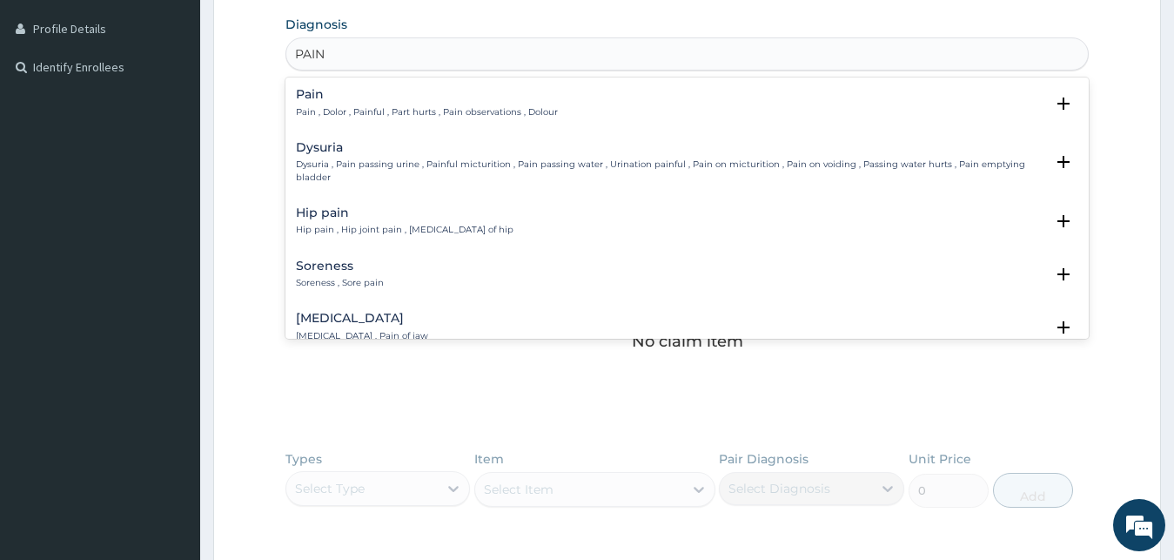
click at [526, 104] on div "Pain Pain , Dolor , Painful , Part hurts , Pain observations , Dolour" at bounding box center [427, 103] width 262 height 30
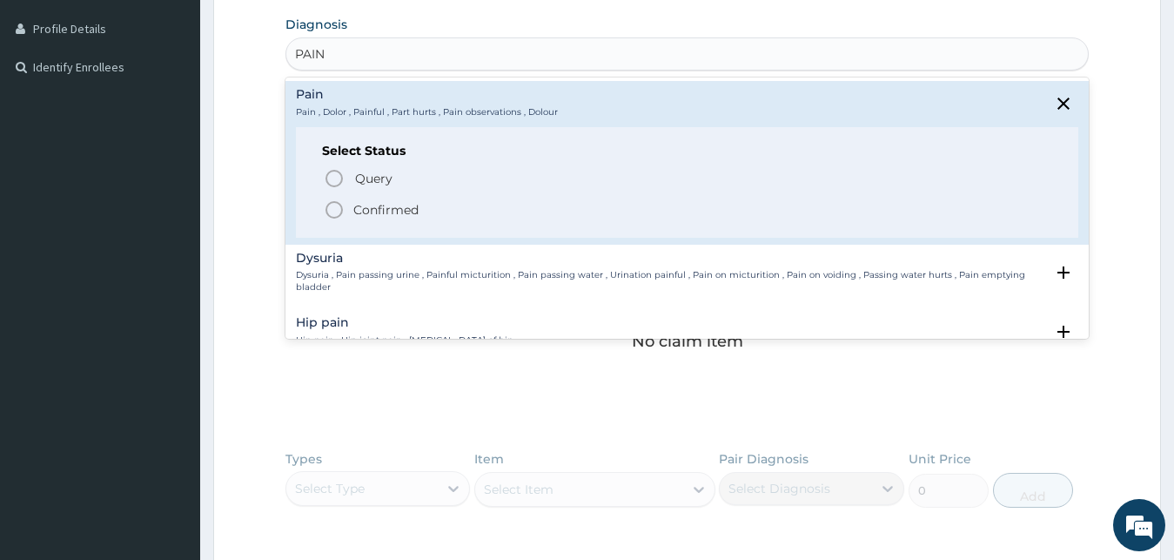
click at [478, 210] on span "Confirmed" at bounding box center [689, 209] width 730 height 21
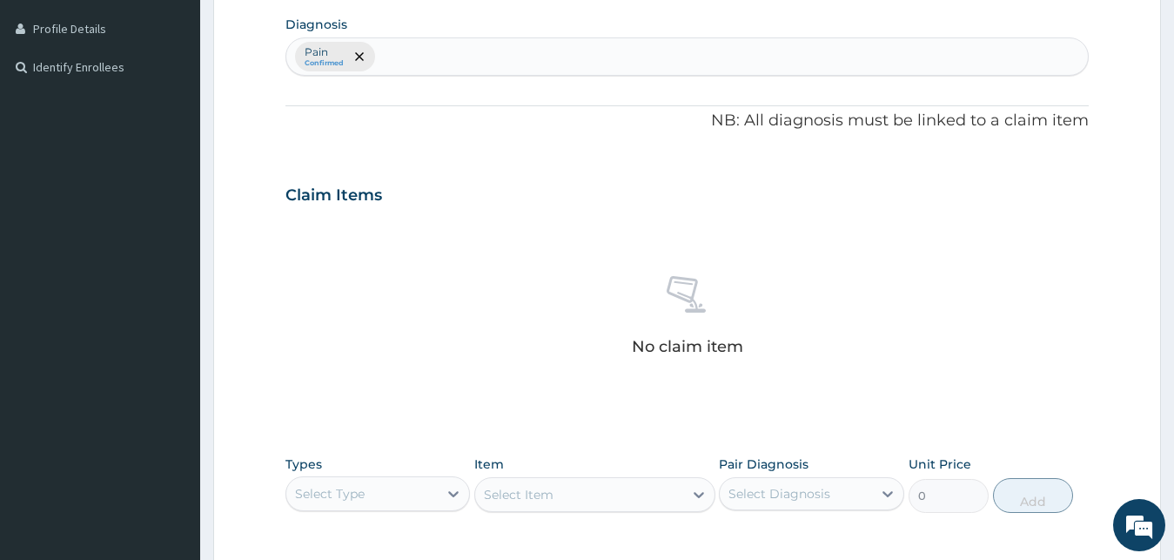
click at [539, 260] on div "No claim item" at bounding box center [688, 319] width 804 height 200
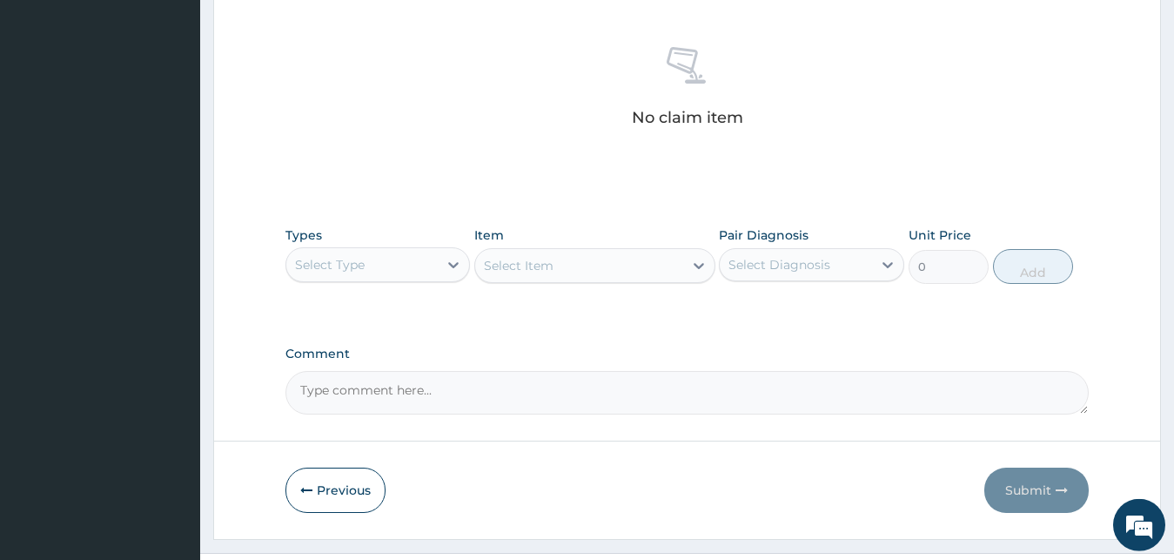
scroll to position [696, 0]
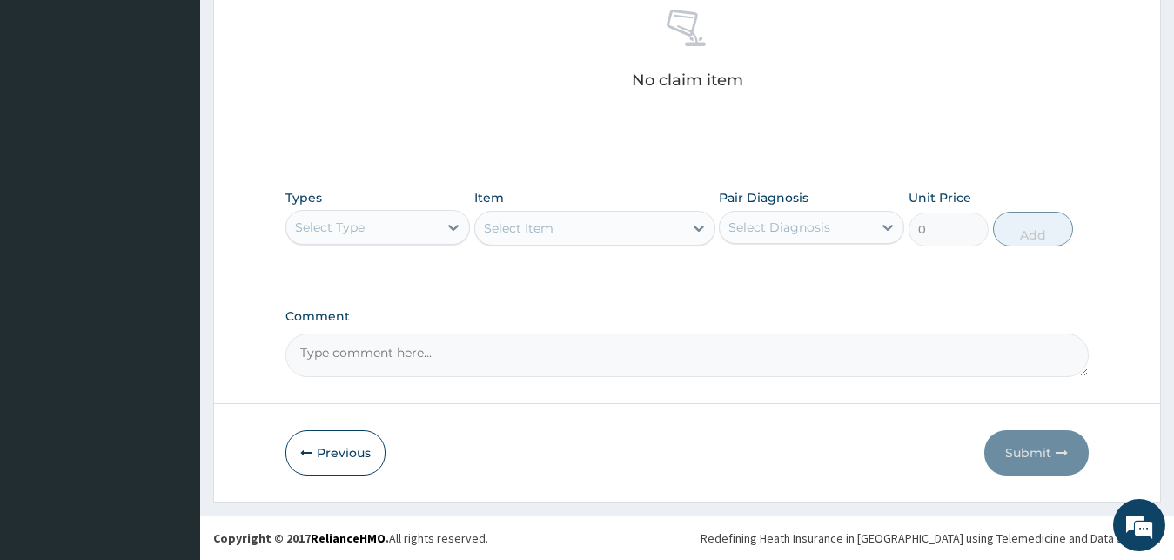
click at [421, 228] on div "Select Type" at bounding box center [362, 227] width 152 height 28
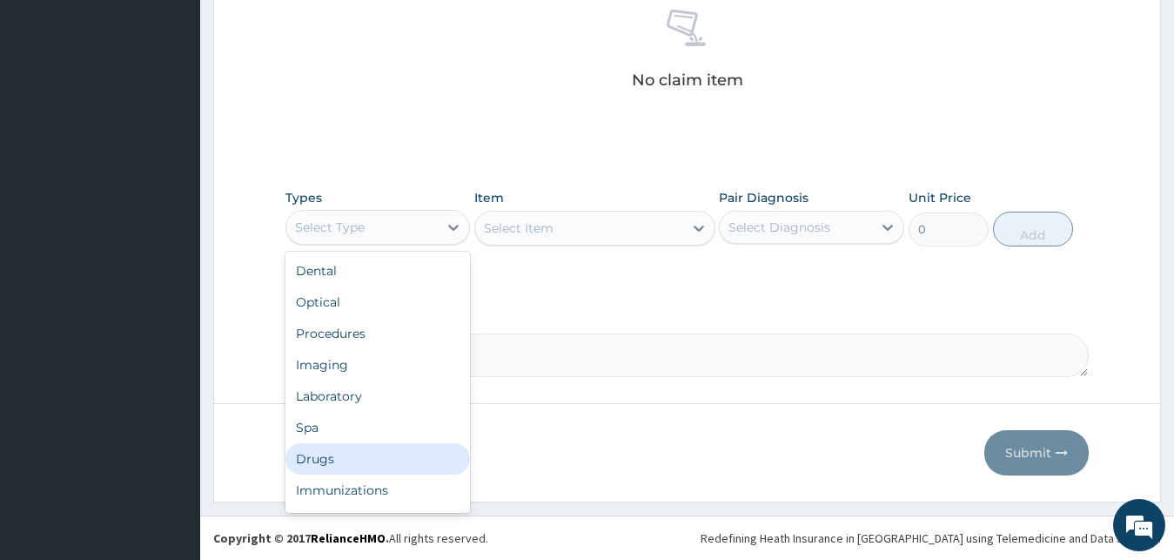
click at [380, 453] on div "Drugs" at bounding box center [378, 458] width 185 height 31
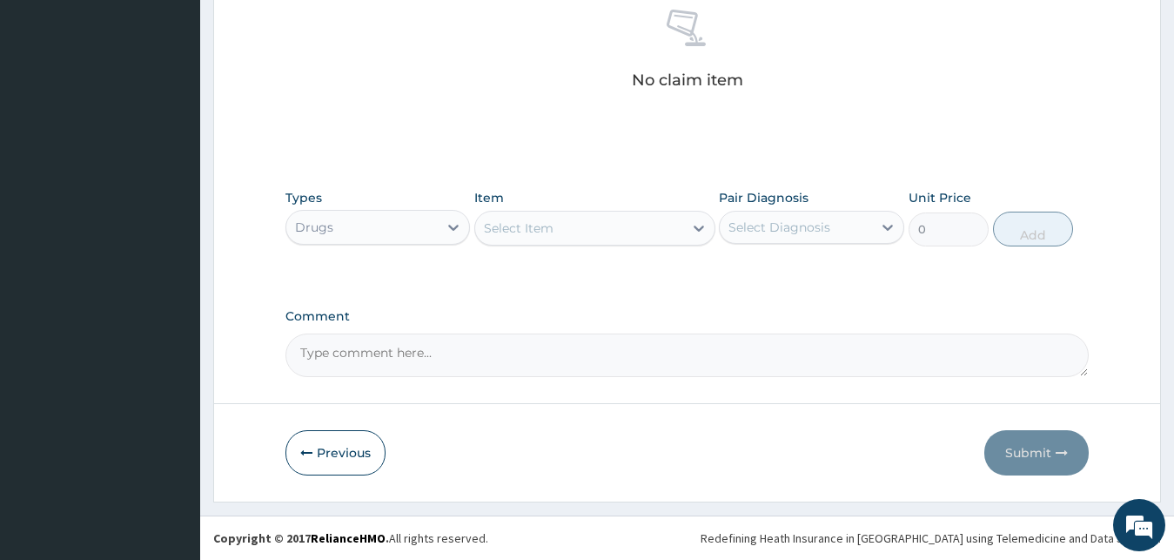
click at [660, 230] on div "Select Item" at bounding box center [579, 228] width 208 height 28
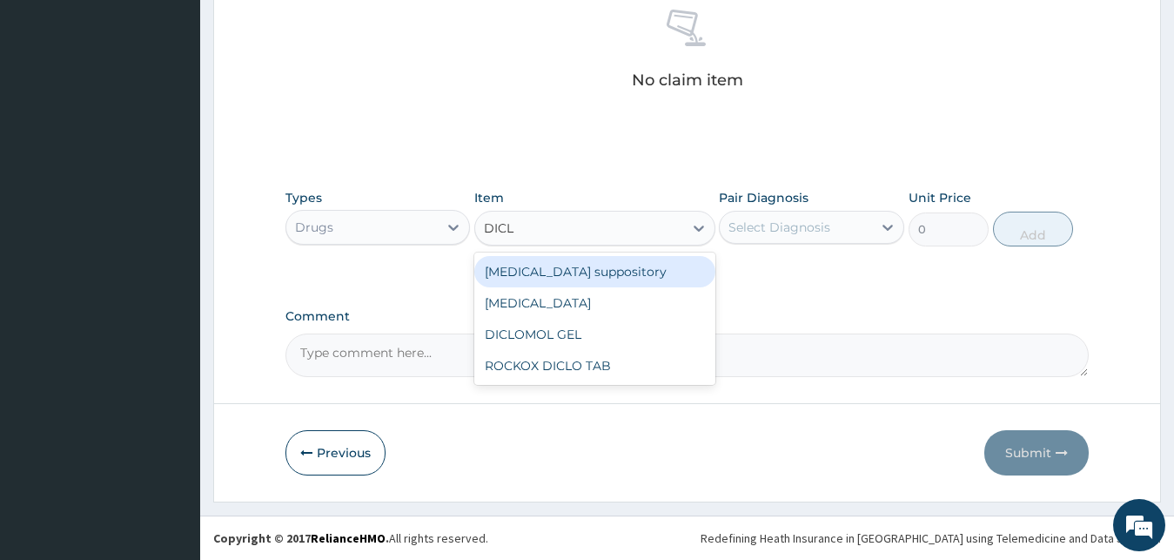
type input "DICLO"
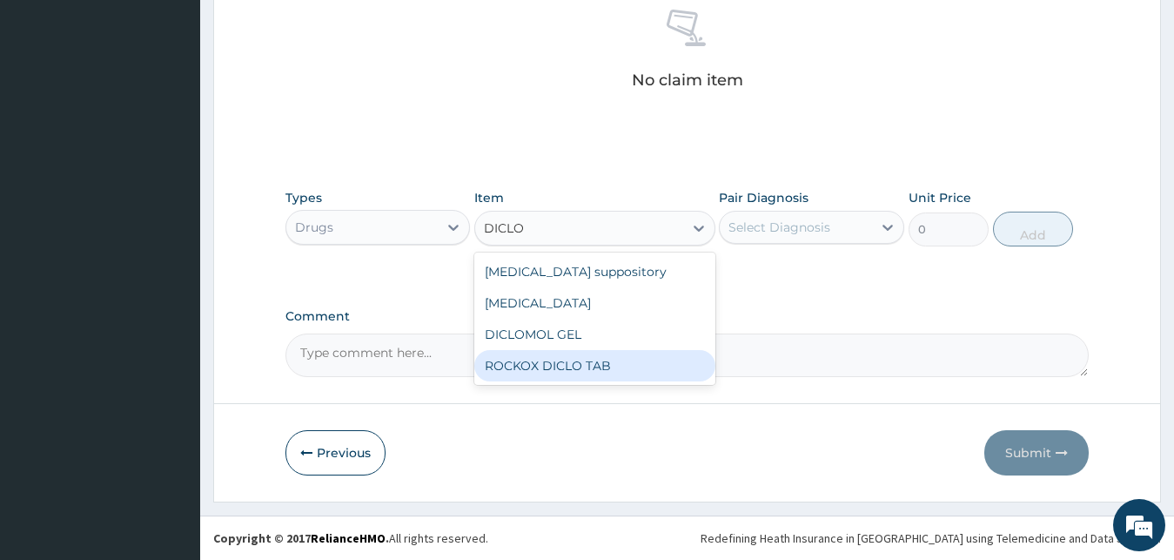
click at [591, 364] on div "ROCKOX DICLO TAB" at bounding box center [594, 365] width 241 height 31
type input "88.55"
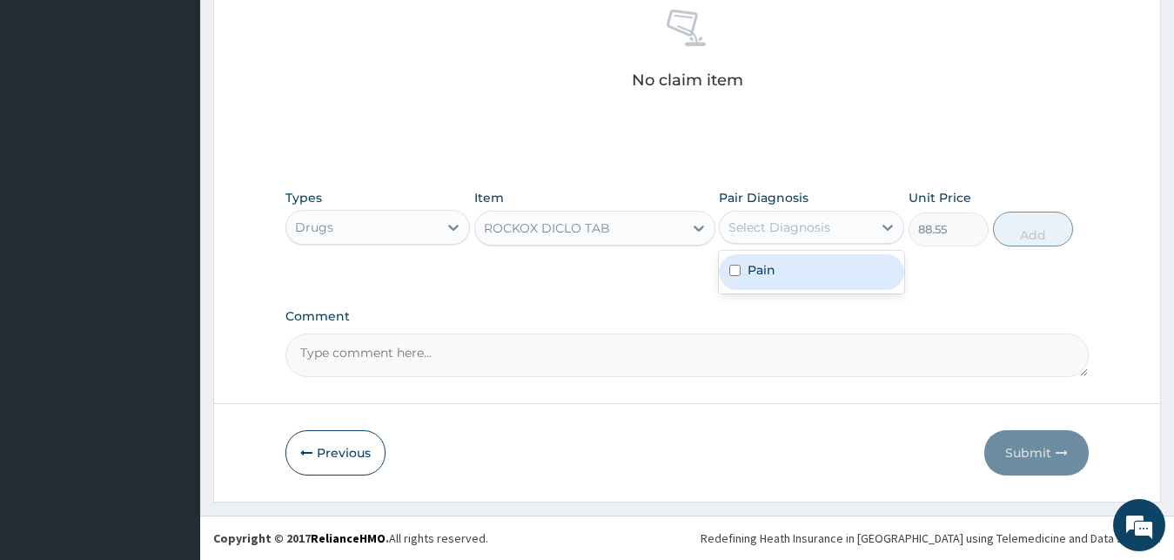
click at [773, 231] on div "Select Diagnosis" at bounding box center [780, 227] width 102 height 17
click at [771, 271] on label "Pain" at bounding box center [762, 269] width 28 height 17
checkbox input "true"
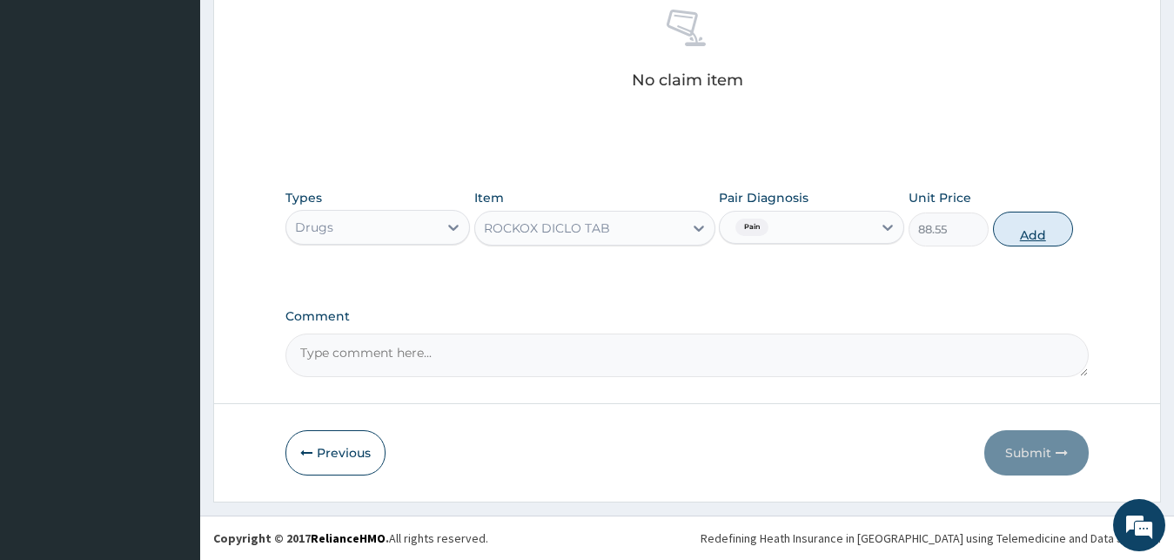
click at [1019, 230] on button "Add" at bounding box center [1033, 229] width 80 height 35
type input "0"
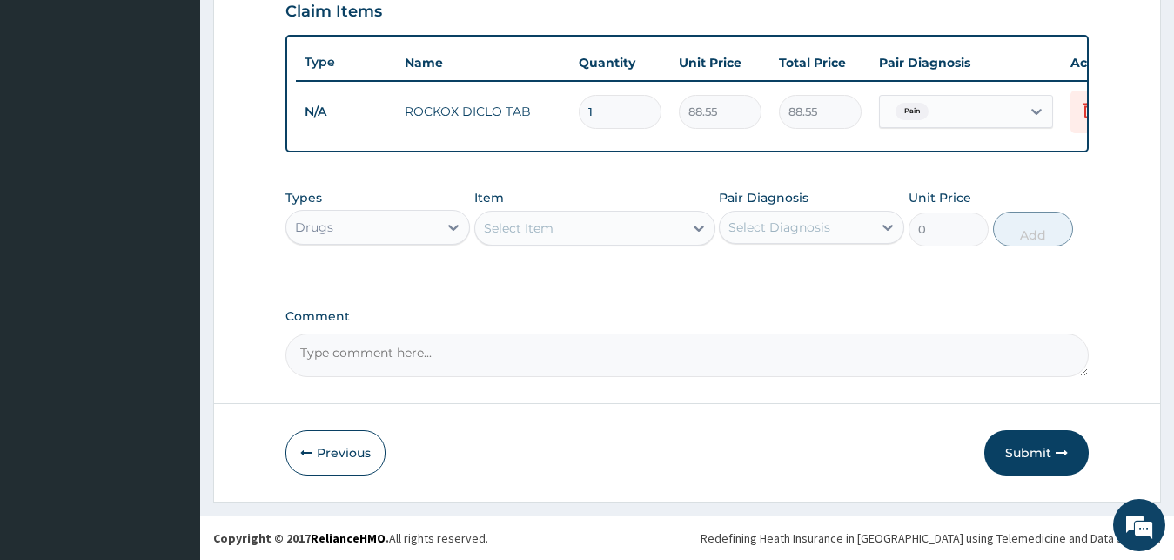
type input "10"
type input "885.50"
type input "10"
click at [415, 223] on div "Drugs" at bounding box center [362, 227] width 152 height 28
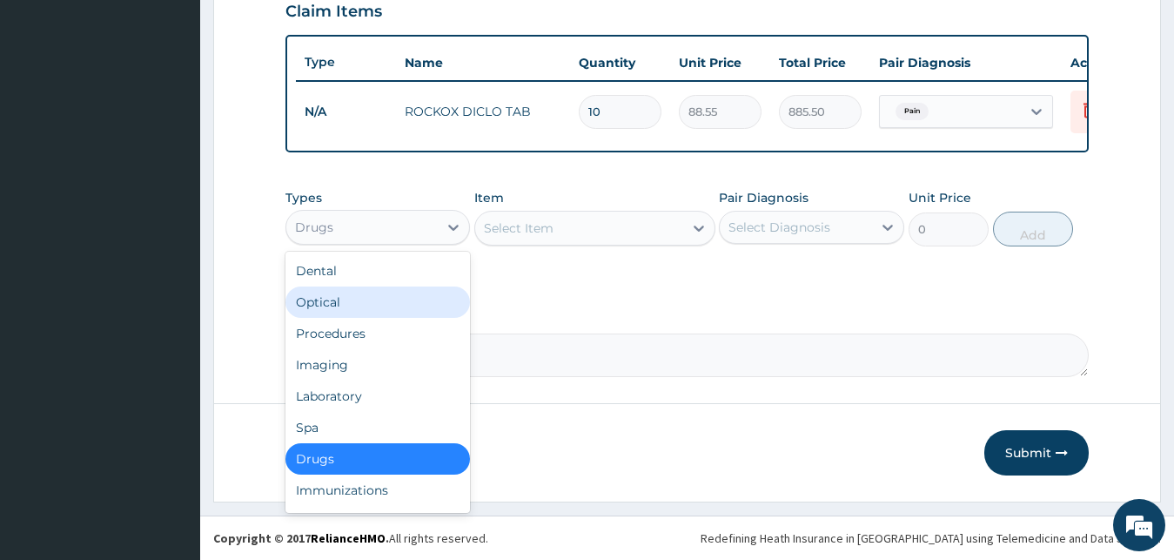
click at [555, 230] on div "Select Item" at bounding box center [579, 228] width 208 height 28
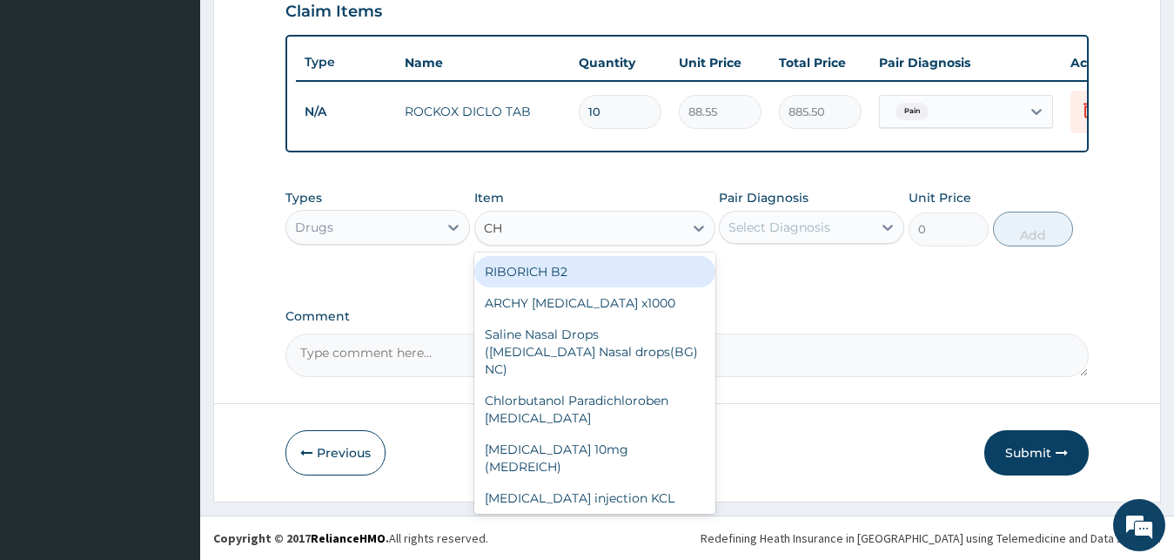
type input "CHY"
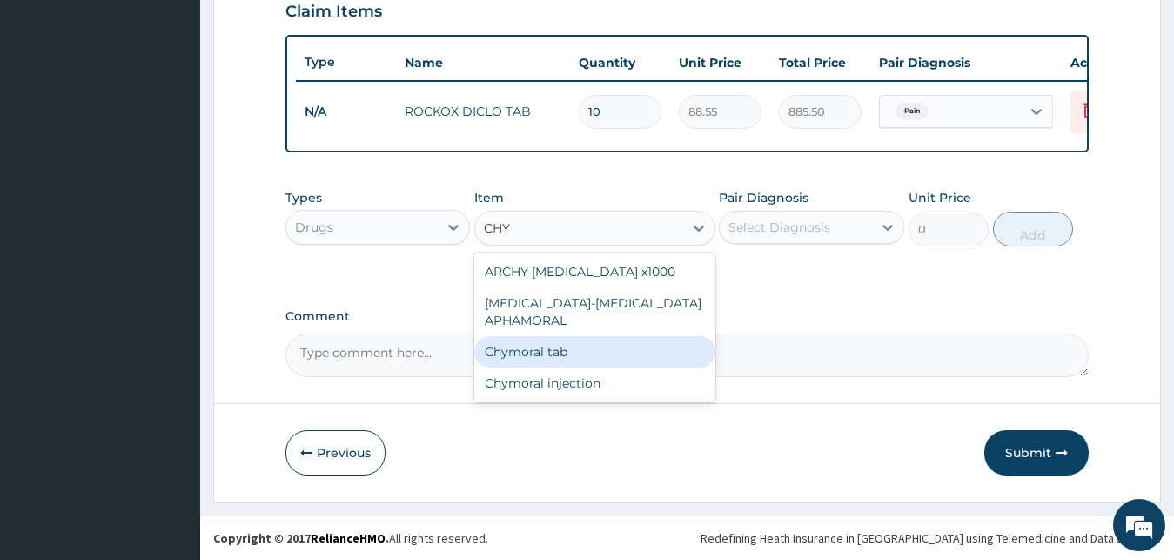
click at [559, 341] on div "Chymoral tab" at bounding box center [594, 351] width 241 height 31
type input "69.575"
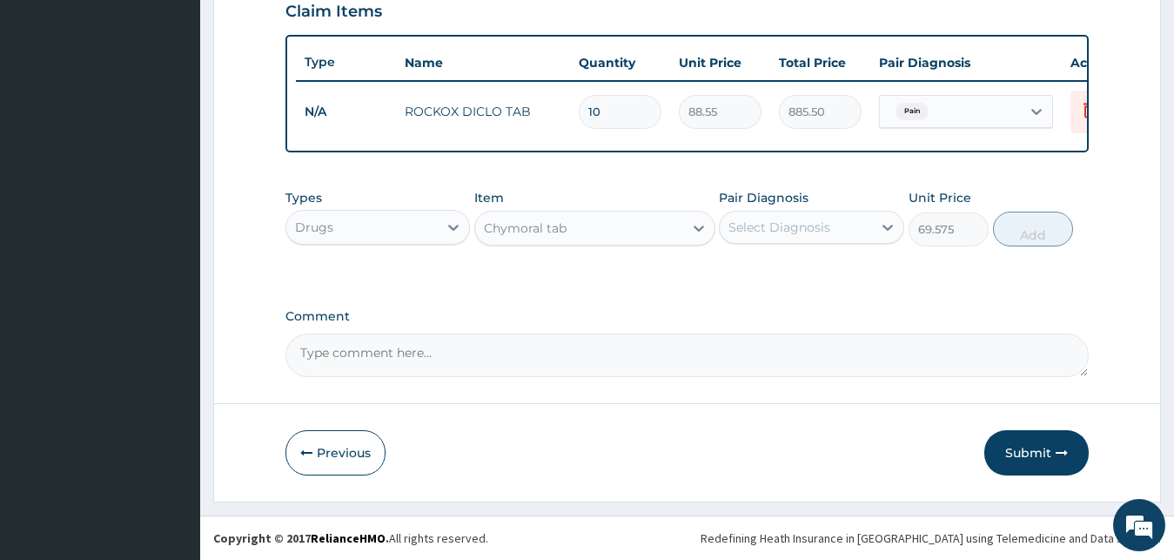
click at [796, 219] on div "Select Diagnosis" at bounding box center [780, 227] width 102 height 17
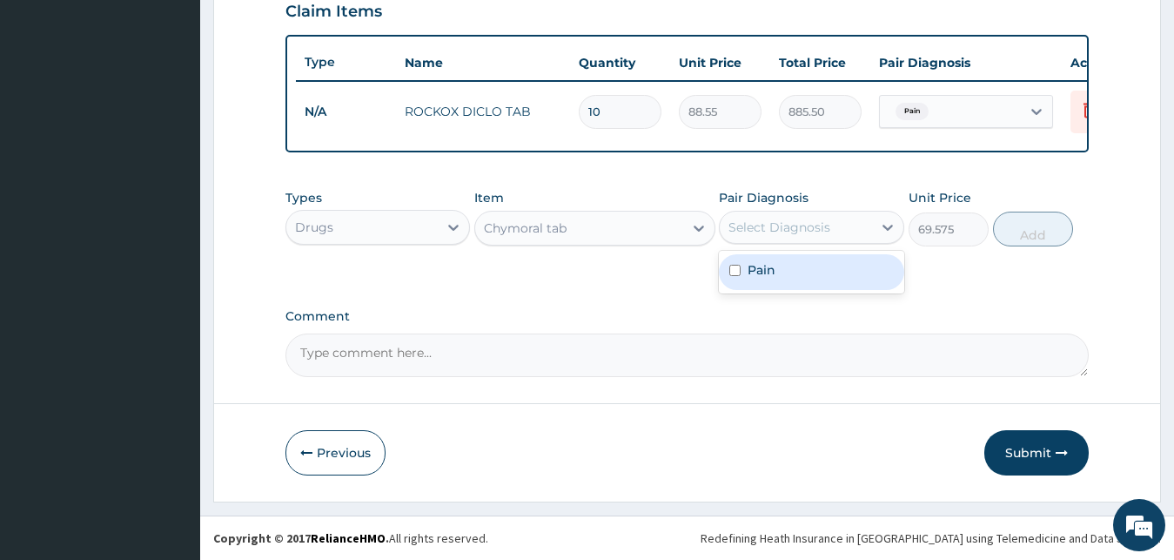
click at [784, 286] on div "Pain" at bounding box center [811, 272] width 185 height 36
checkbox input "true"
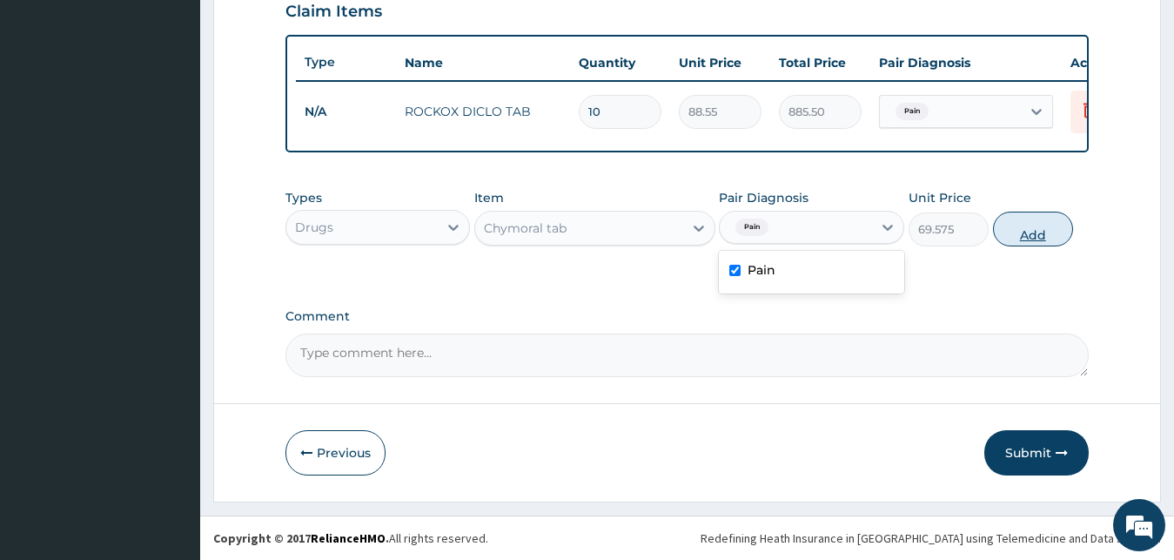
click at [1009, 224] on button "Add" at bounding box center [1033, 229] width 80 height 35
type input "0"
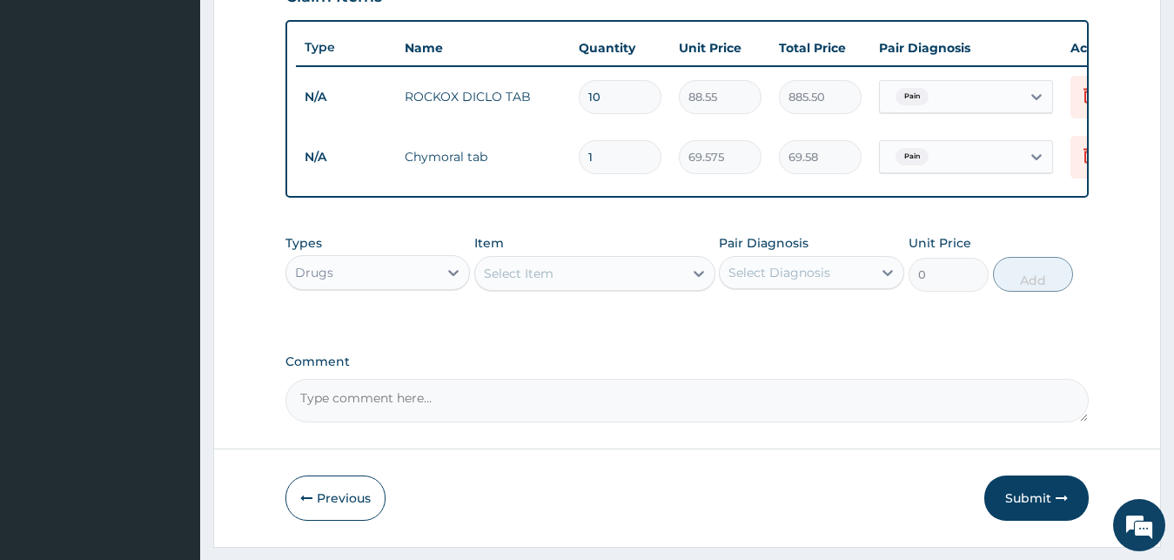
type input "10"
type input "695.75"
type input "10"
click at [636, 300] on div "Types Drugs Item Select Item Pair Diagnosis Select Diagnosis Unit Price 0 Add" at bounding box center [688, 262] width 804 height 75
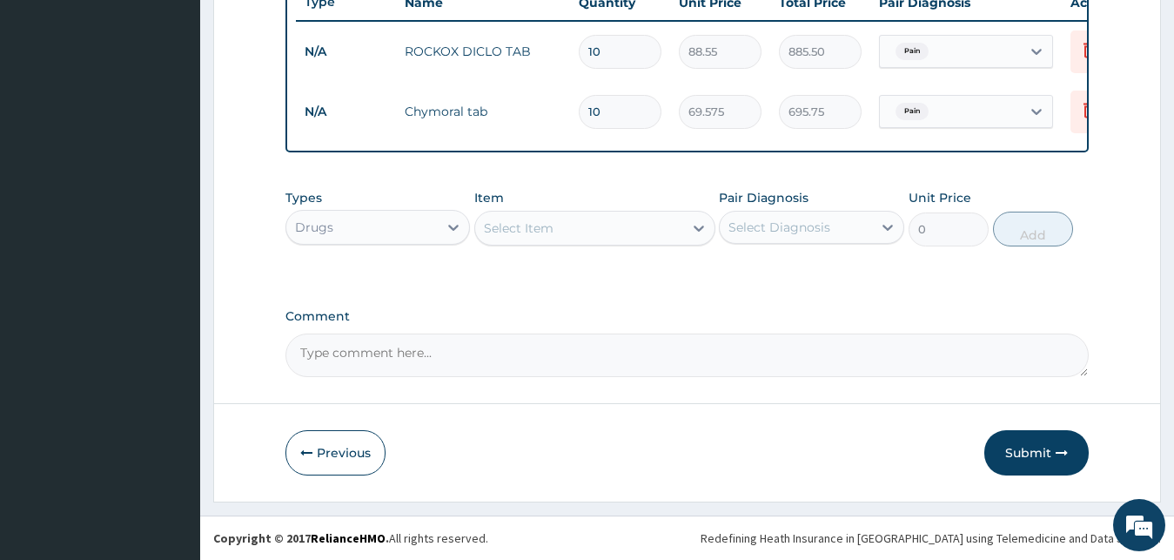
scroll to position [688, 0]
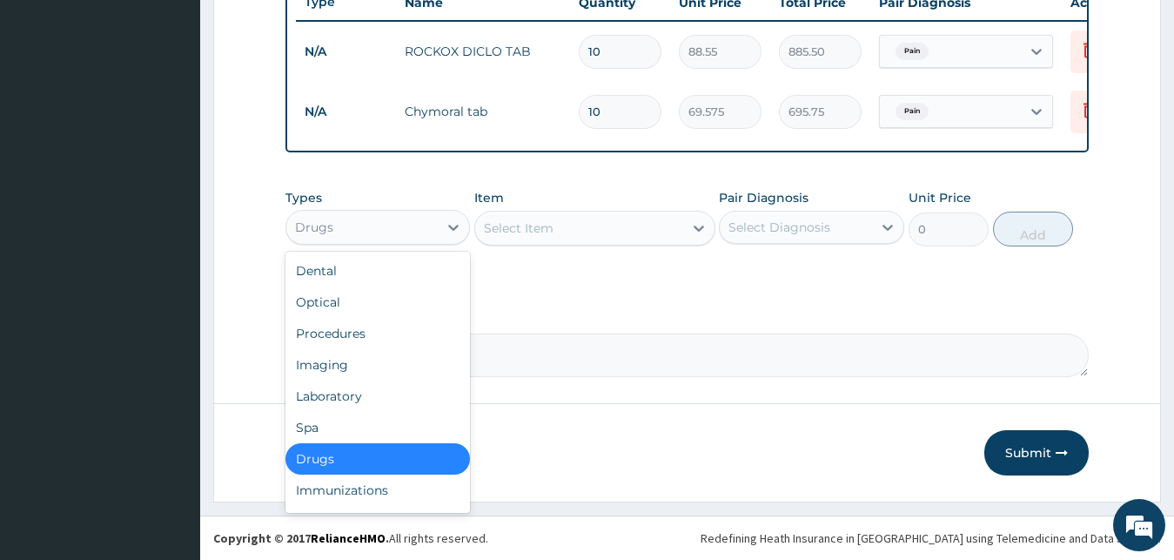
click at [429, 228] on div "Drugs" at bounding box center [362, 227] width 152 height 28
click at [412, 338] on div "Procedures" at bounding box center [378, 333] width 185 height 31
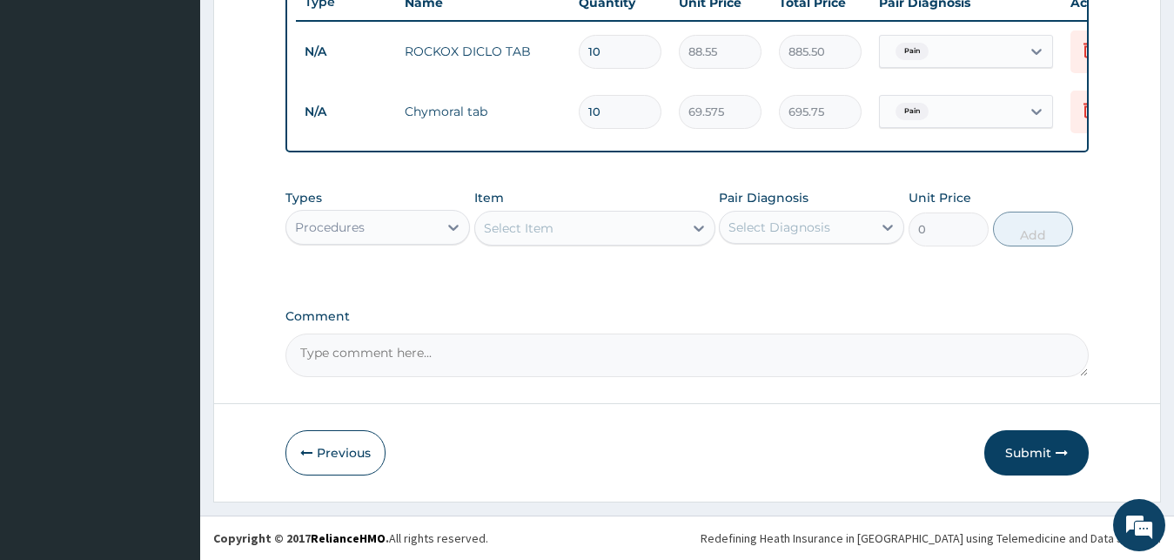
click at [619, 217] on div "Select Item" at bounding box center [579, 228] width 208 height 28
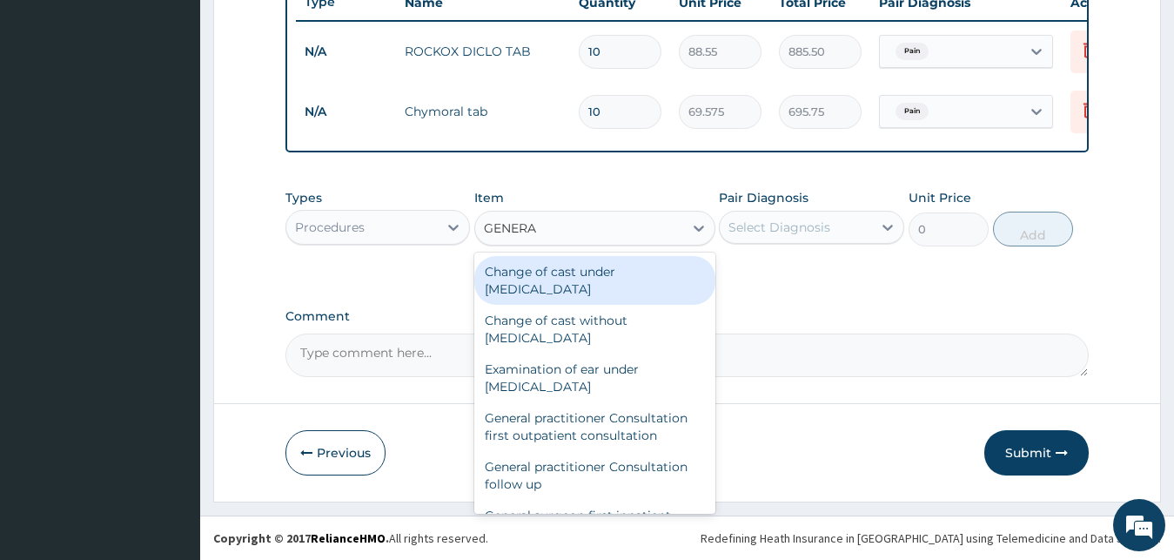
type input "GENERAL"
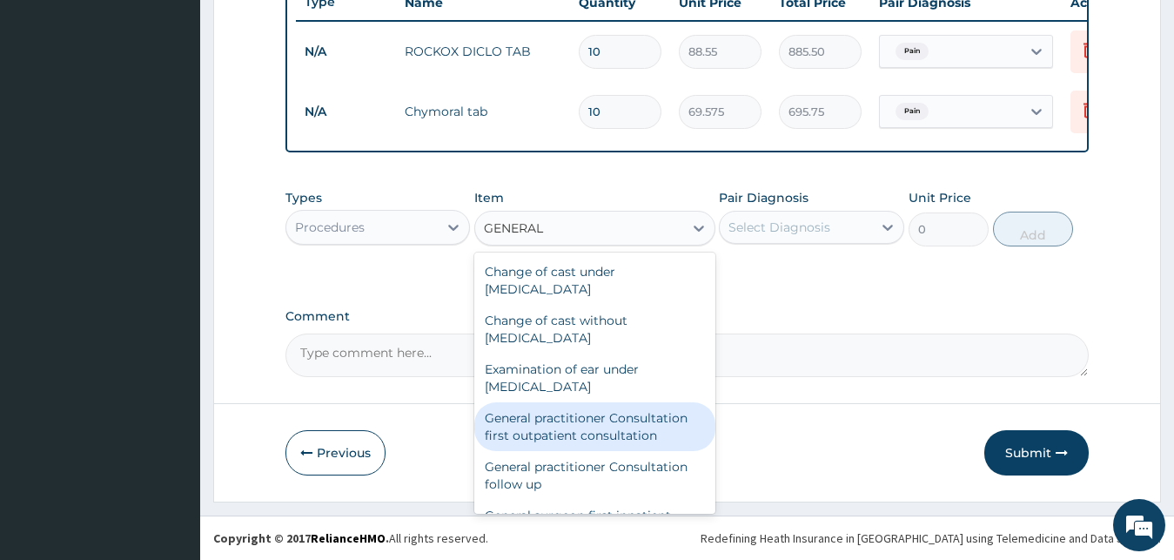
click at [611, 414] on div "General practitioner Consultation first outpatient consultation" at bounding box center [594, 426] width 241 height 49
type input "3795"
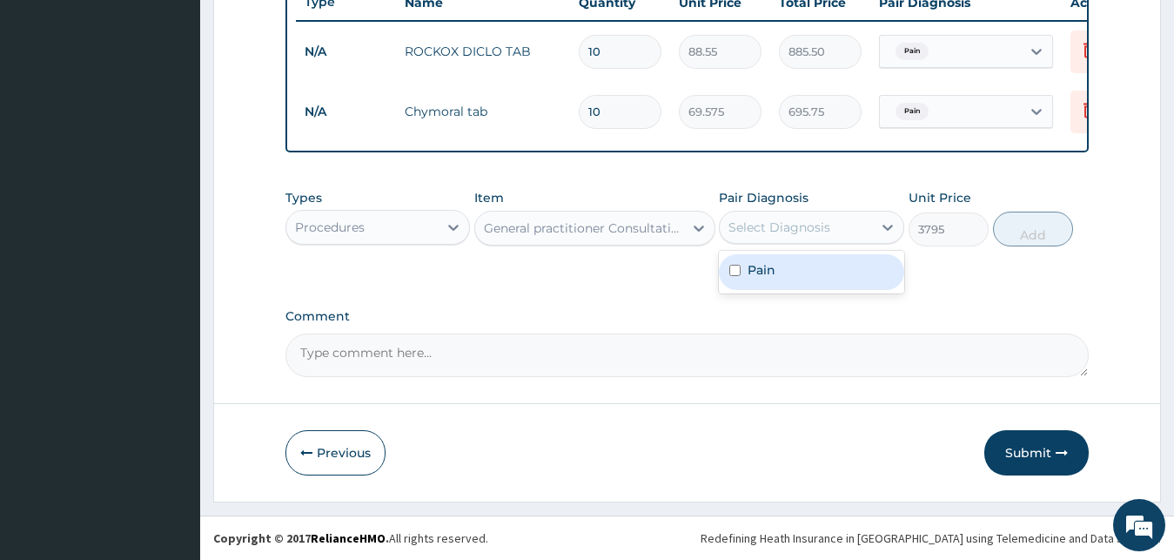
click at [858, 225] on div "Select Diagnosis" at bounding box center [796, 227] width 152 height 28
click at [838, 281] on div "Pain" at bounding box center [811, 272] width 185 height 36
checkbox input "true"
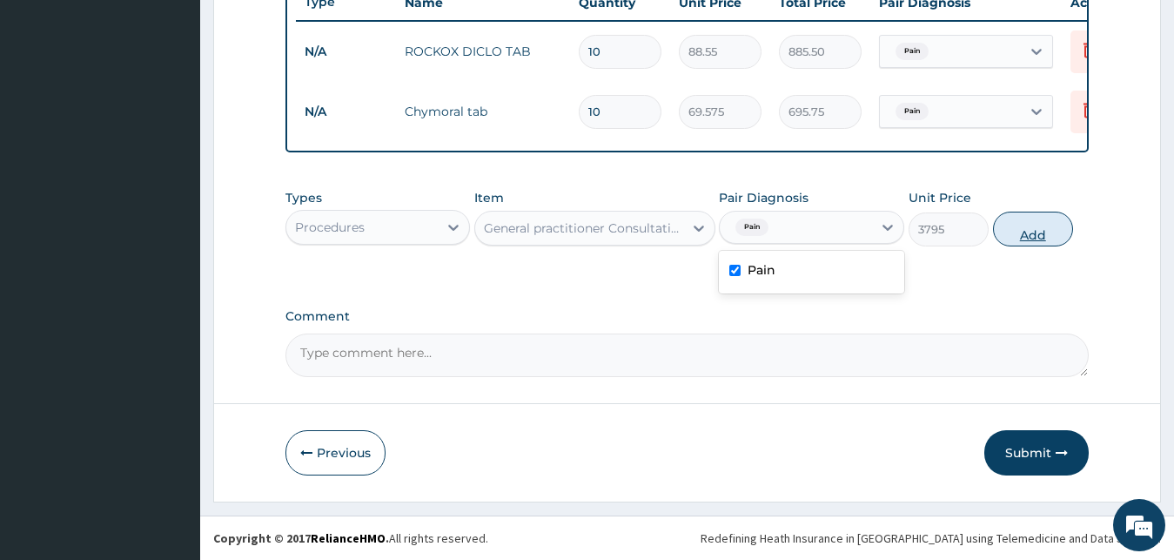
click at [1024, 237] on button "Add" at bounding box center [1033, 229] width 80 height 35
type input "0"
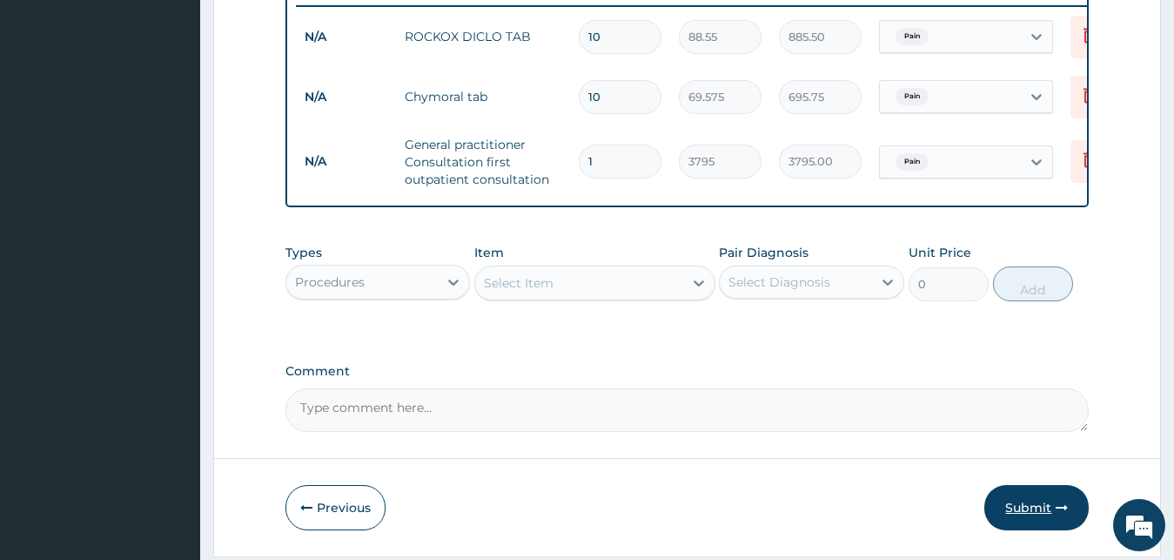
click at [1014, 503] on button "Submit" at bounding box center [1037, 507] width 104 height 45
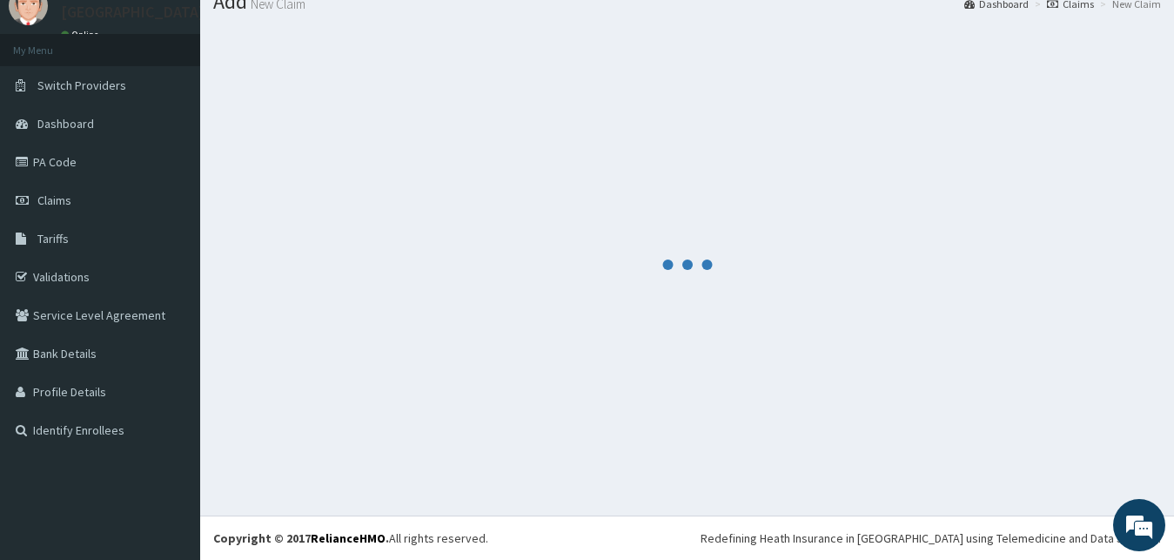
scroll to position [66, 0]
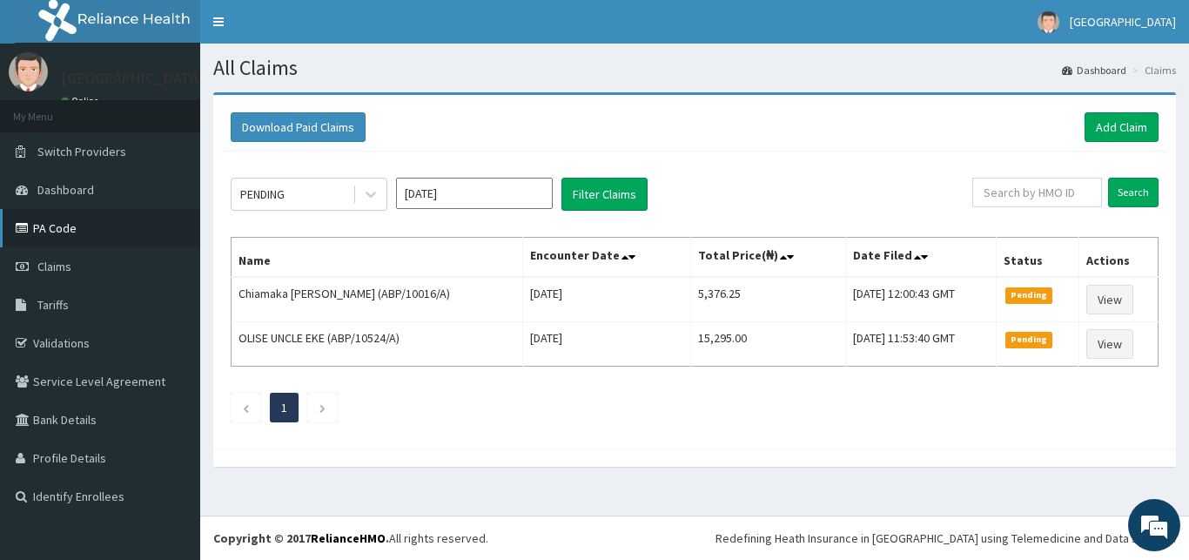
click at [107, 243] on link "PA Code" at bounding box center [100, 228] width 200 height 38
